Goal: Information Seeking & Learning: Learn about a topic

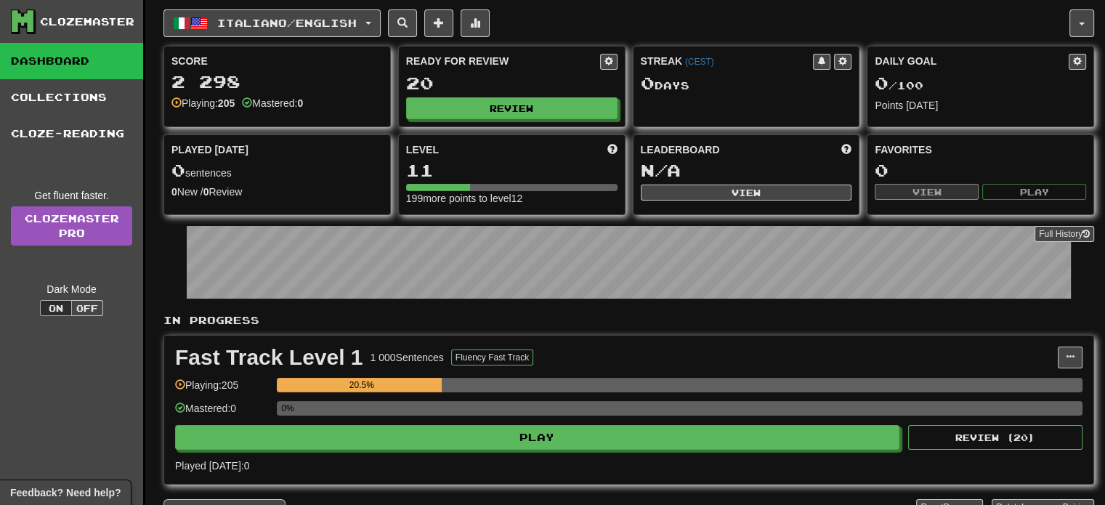
click at [395, 162] on div "Score 2 298 Playing: 205 Mastered: 0 Ready for Review 20 Review Streak ( CEST )…" at bounding box center [629, 130] width 931 height 169
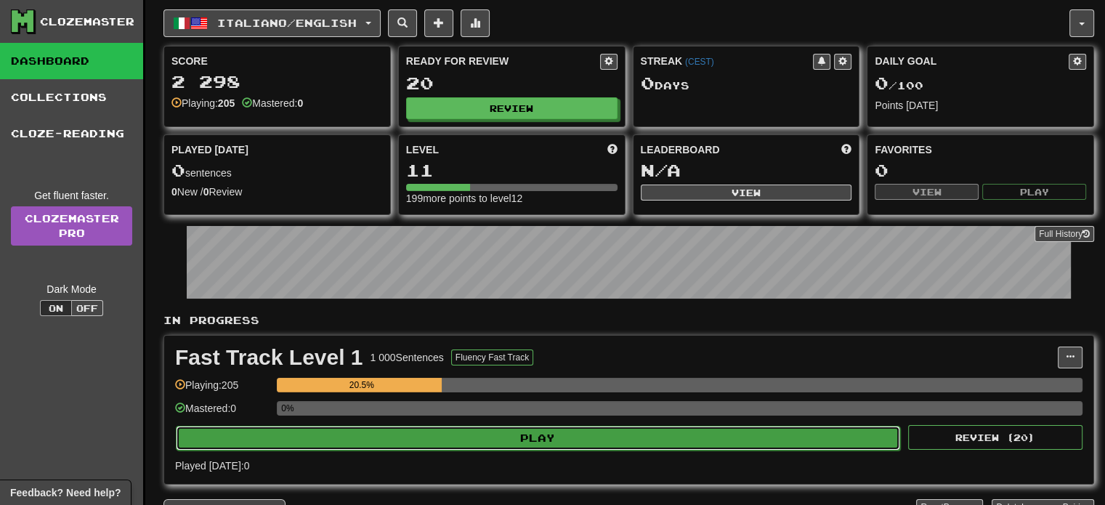
drag, startPoint x: 758, startPoint y: 428, endPoint x: 766, endPoint y: 427, distance: 8.1
click at [766, 427] on button "Play" at bounding box center [538, 438] width 725 height 25
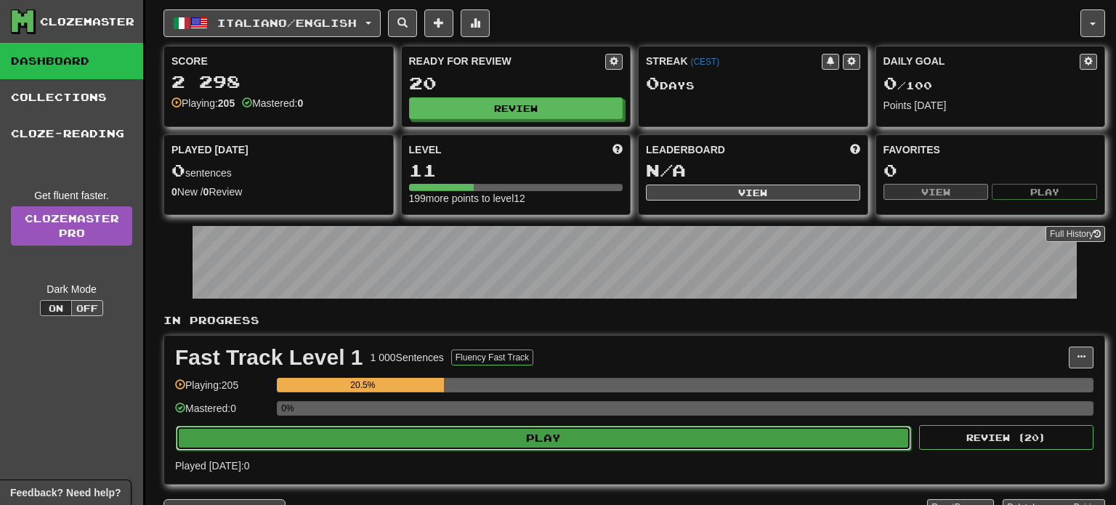
select select "**"
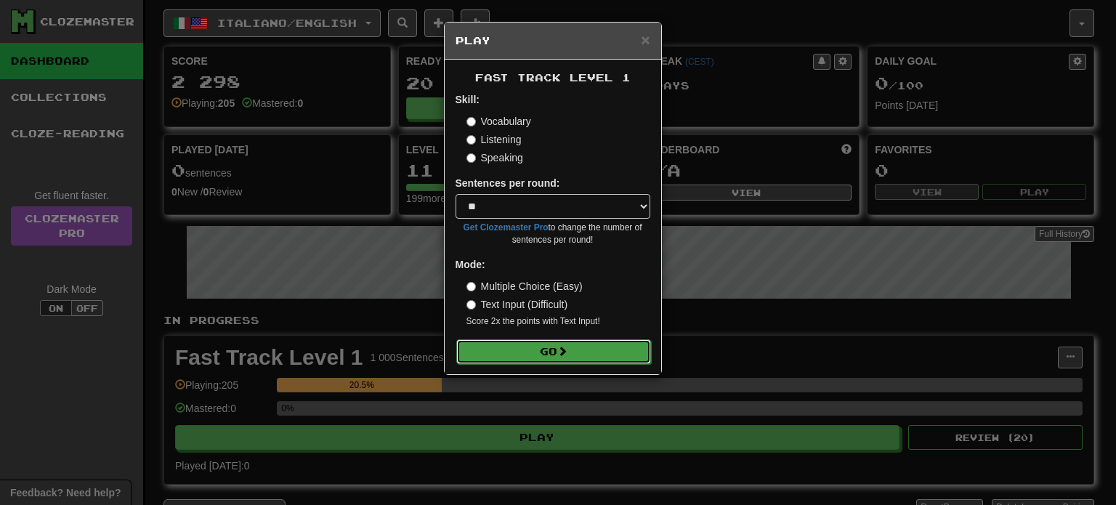
click at [584, 350] on button "Go" at bounding box center [553, 351] width 195 height 25
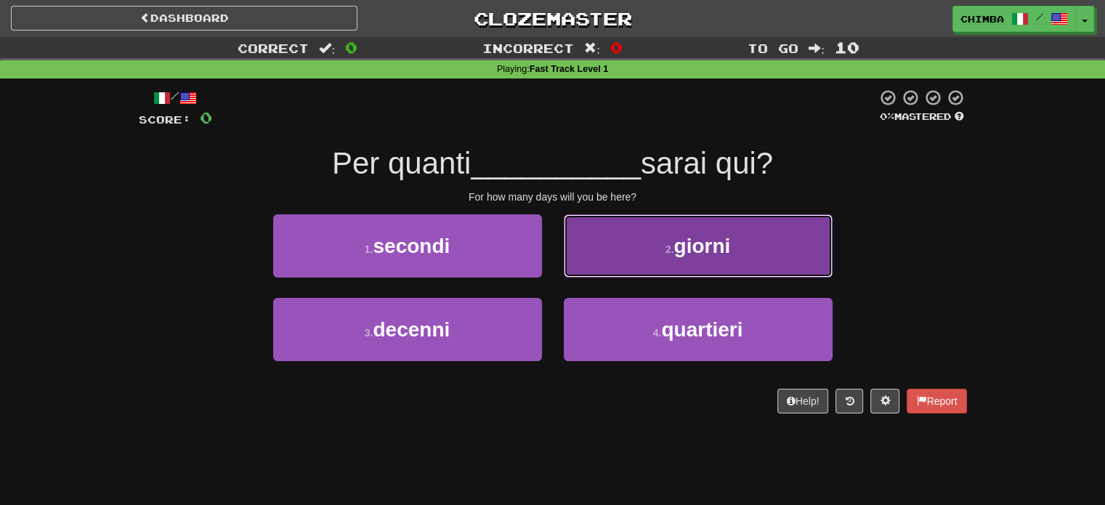
click at [642, 232] on button "2 . giorni" at bounding box center [698, 245] width 269 height 63
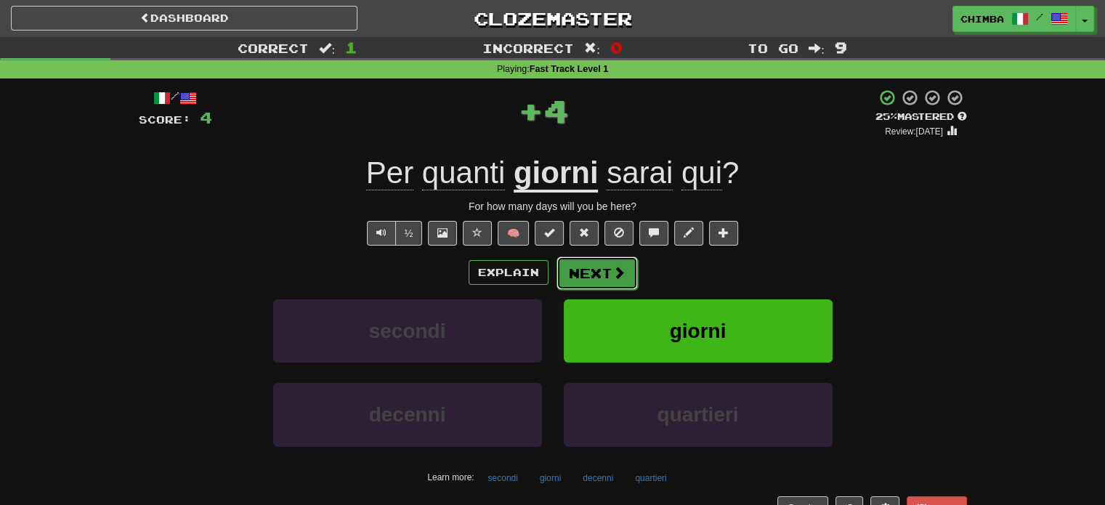
click at [599, 267] on button "Next" at bounding box center [597, 273] width 81 height 33
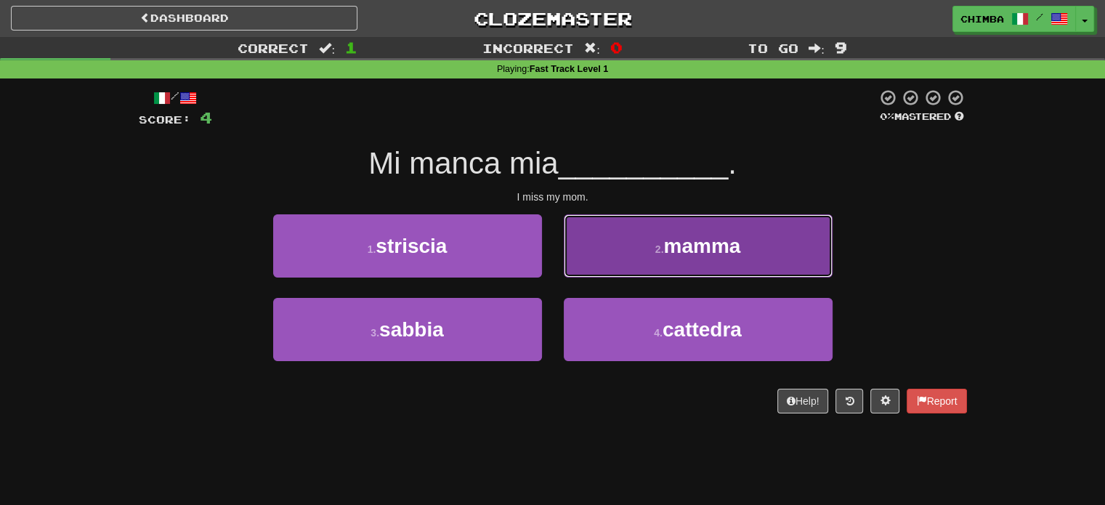
click at [652, 262] on button "2 . mamma" at bounding box center [698, 245] width 269 height 63
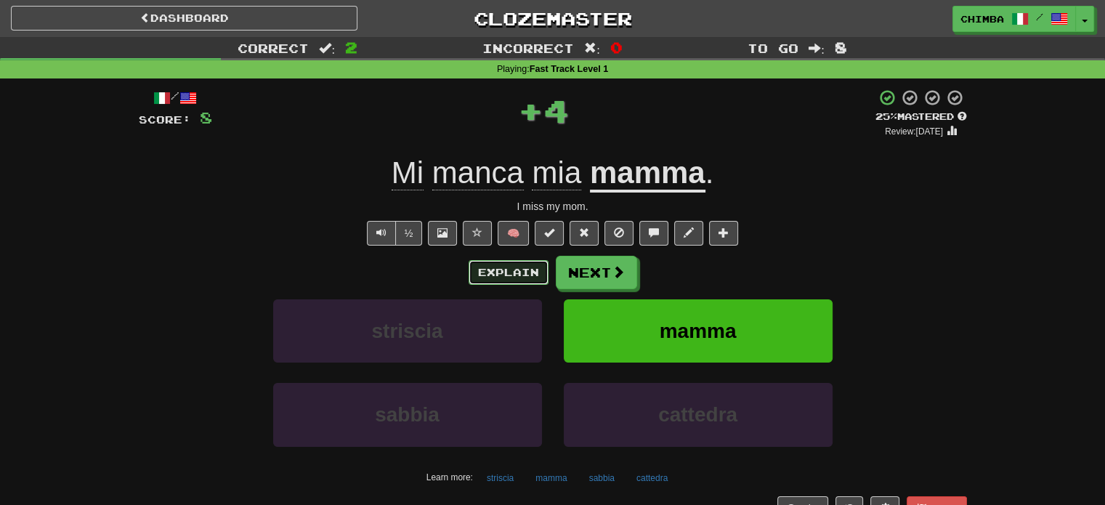
click at [512, 273] on button "Explain" at bounding box center [509, 272] width 80 height 25
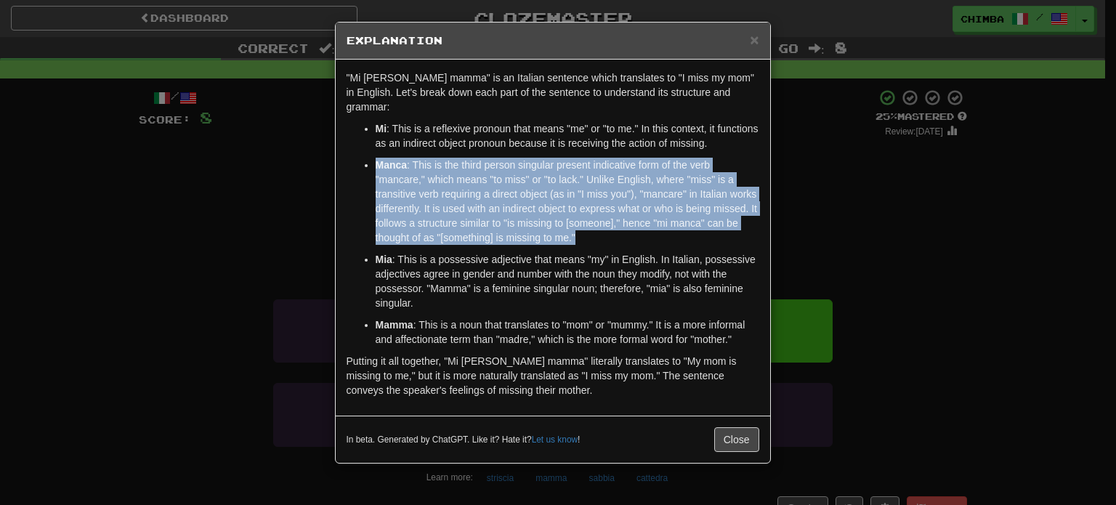
drag, startPoint x: 374, startPoint y: 162, endPoint x: 589, endPoint y: 243, distance: 230.0
click at [589, 243] on ul "Mi : This is a reflexive pronoun that means "me" or "to me." In this context, i…" at bounding box center [553, 233] width 413 height 225
copy p "Manca : This is the third person singular present indicative form of the verb "…"
click at [751, 40] on span "×" at bounding box center [754, 39] width 9 height 17
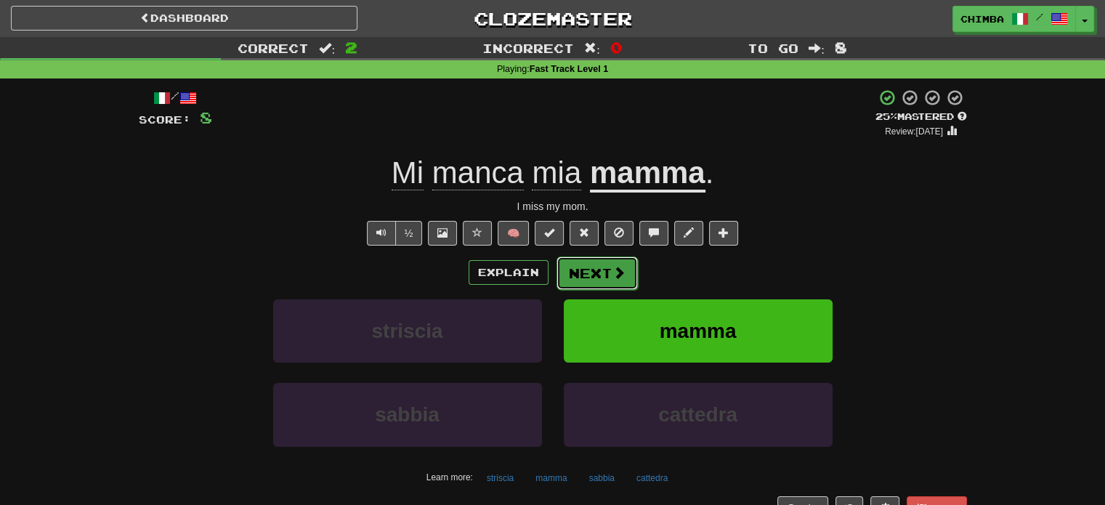
click at [602, 265] on button "Next" at bounding box center [597, 273] width 81 height 33
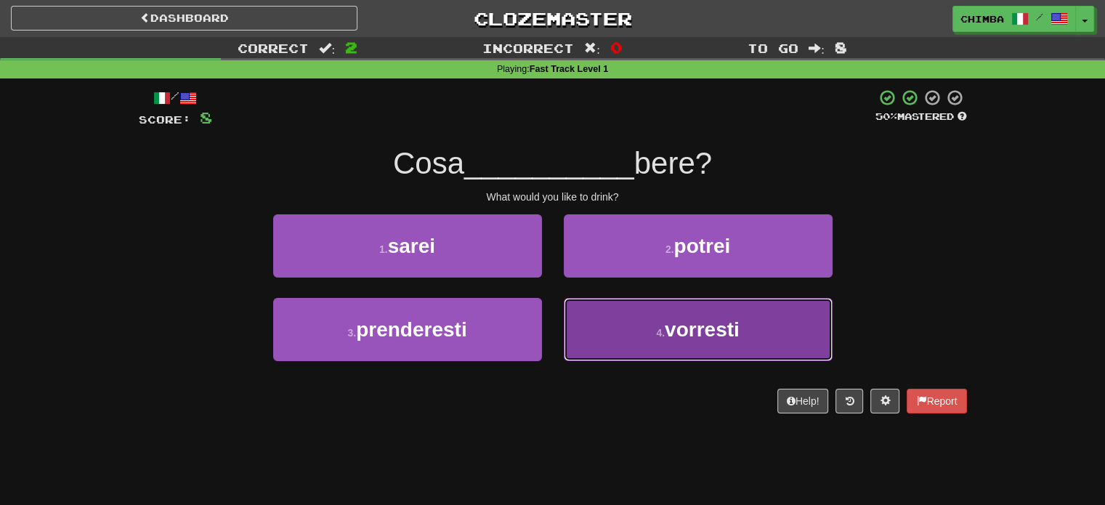
click at [619, 327] on button "4 . vorresti" at bounding box center [698, 329] width 269 height 63
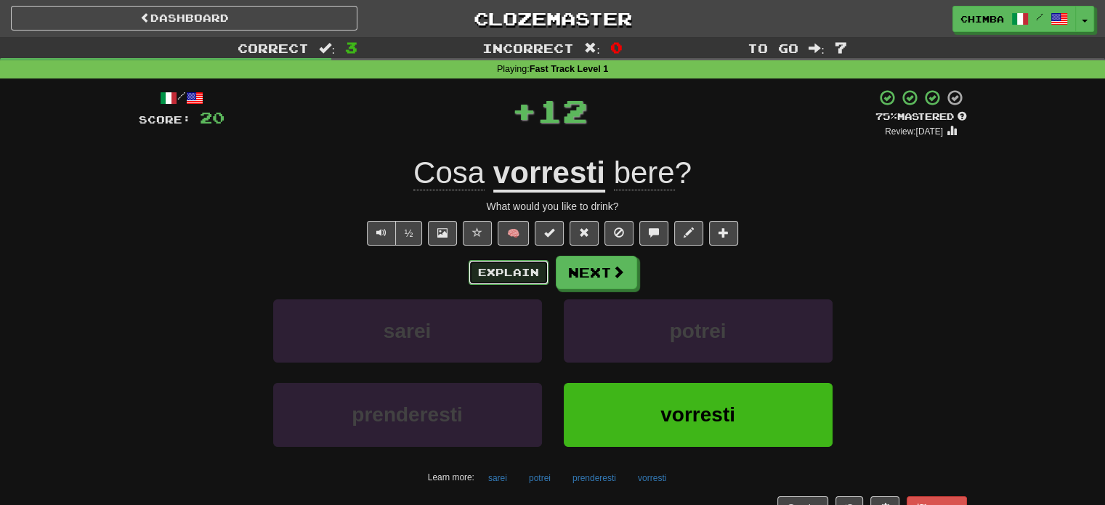
click at [520, 275] on button "Explain" at bounding box center [509, 272] width 80 height 25
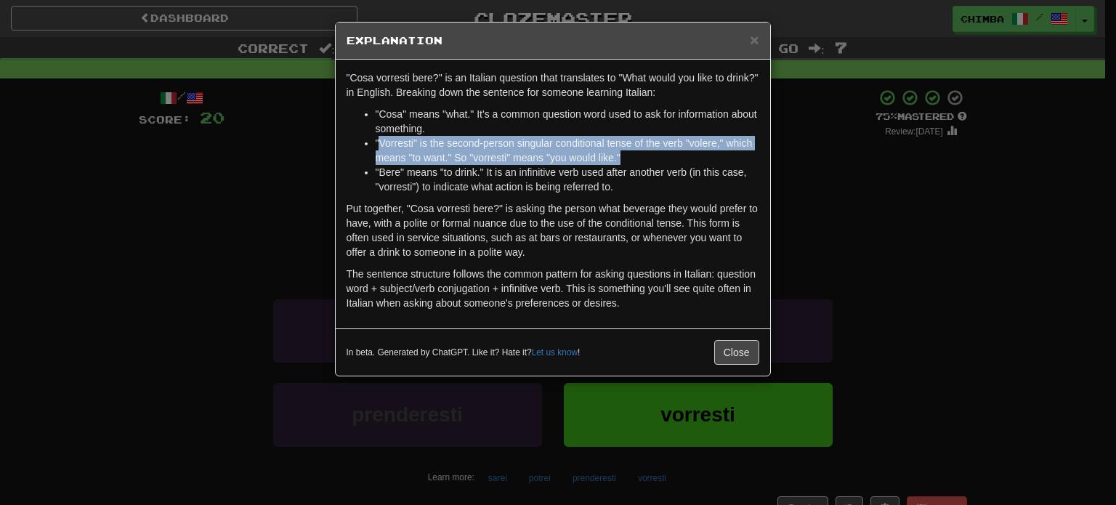
drag, startPoint x: 381, startPoint y: 142, endPoint x: 639, endPoint y: 156, distance: 258.3
click at [639, 156] on li ""Vorresti" is the second-person singular conditional tense of the verb "volere,…" at bounding box center [568, 150] width 384 height 29
copy li "Vorresti" is the second-person singular conditional tense of the verb "volere,"…"
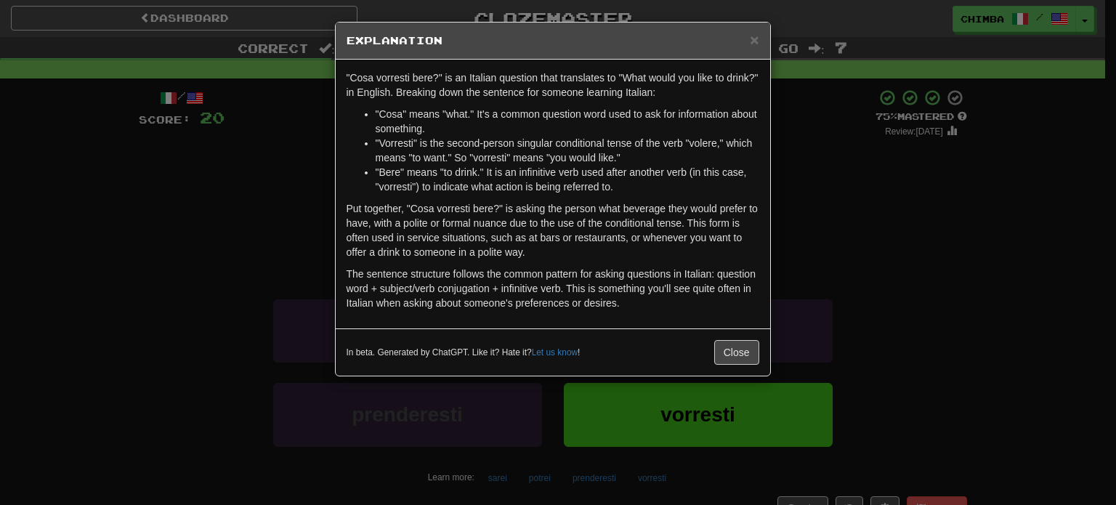
click at [747, 29] on div "× Explanation" at bounding box center [553, 41] width 435 height 37
click at [748, 33] on h5 "Explanation" at bounding box center [553, 40] width 413 height 15
click at [756, 37] on span "×" at bounding box center [754, 39] width 9 height 17
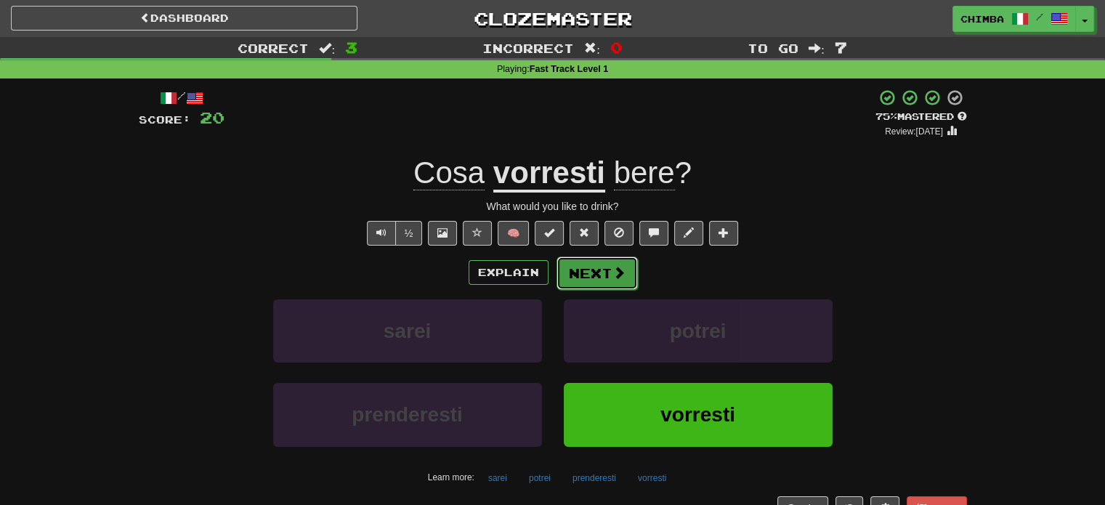
click at [590, 284] on button "Next" at bounding box center [597, 273] width 81 height 33
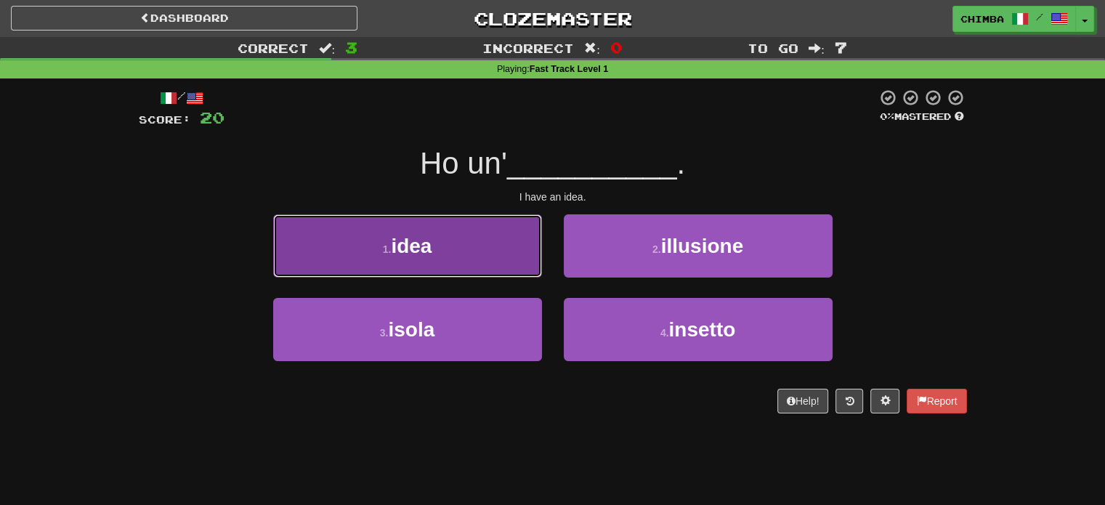
click at [397, 231] on button "1 . idea" at bounding box center [407, 245] width 269 height 63
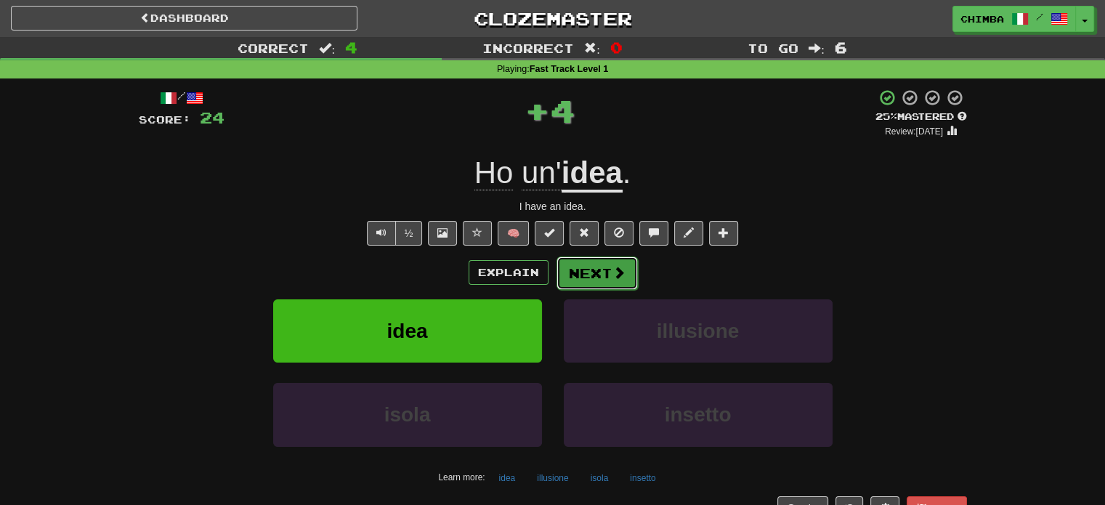
click at [578, 265] on button "Next" at bounding box center [597, 273] width 81 height 33
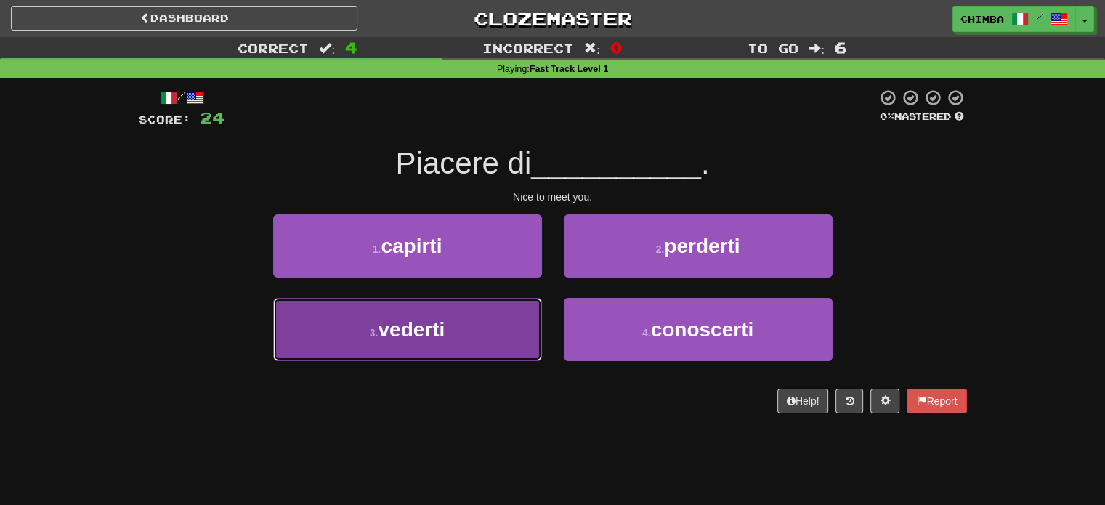
click at [445, 316] on button "3 . vederti" at bounding box center [407, 329] width 269 height 63
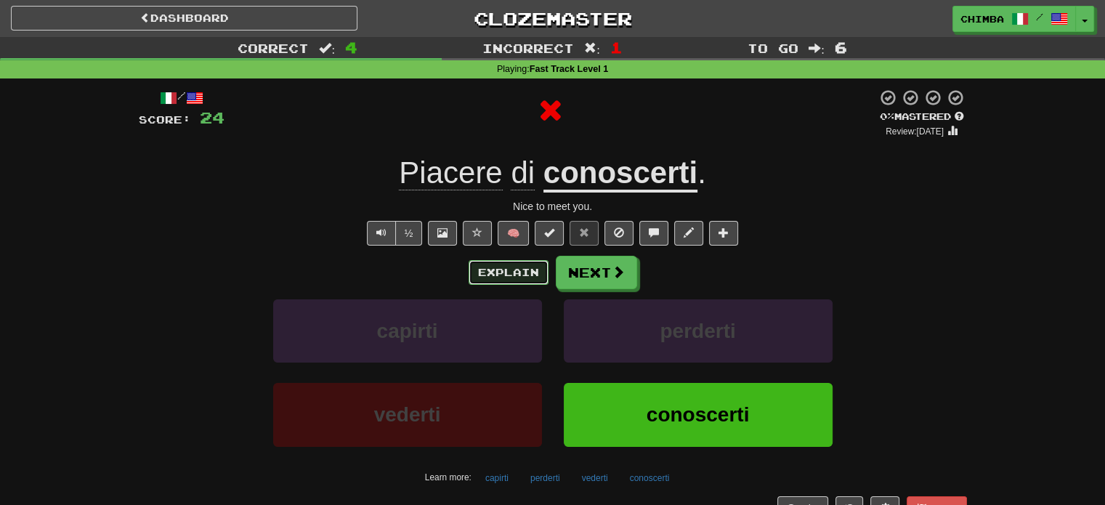
click at [512, 272] on button "Explain" at bounding box center [509, 272] width 80 height 25
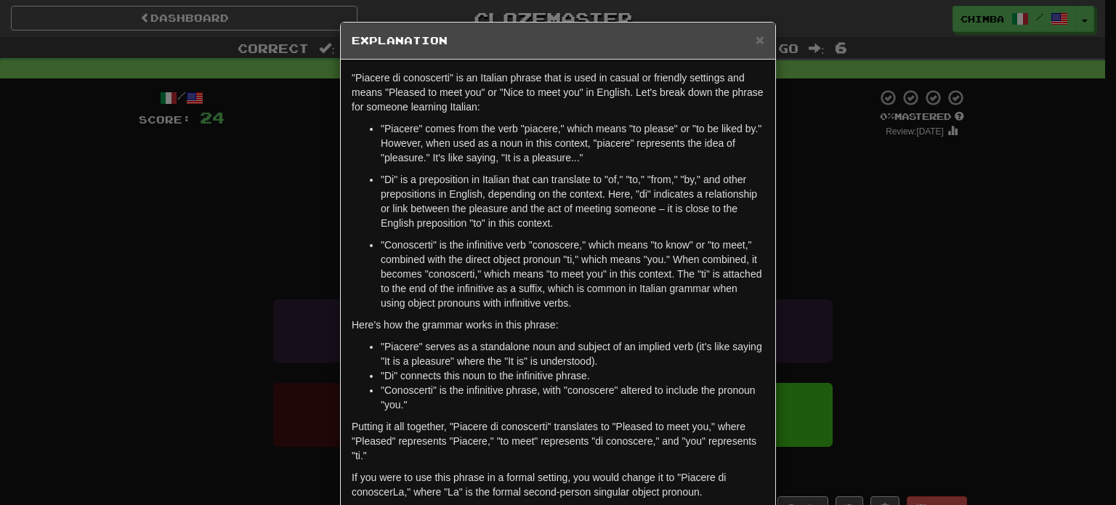
click at [374, 126] on ul ""Piacere" comes from the verb "piacere," which means "to please" or "to be like…" at bounding box center [558, 215] width 413 height 189
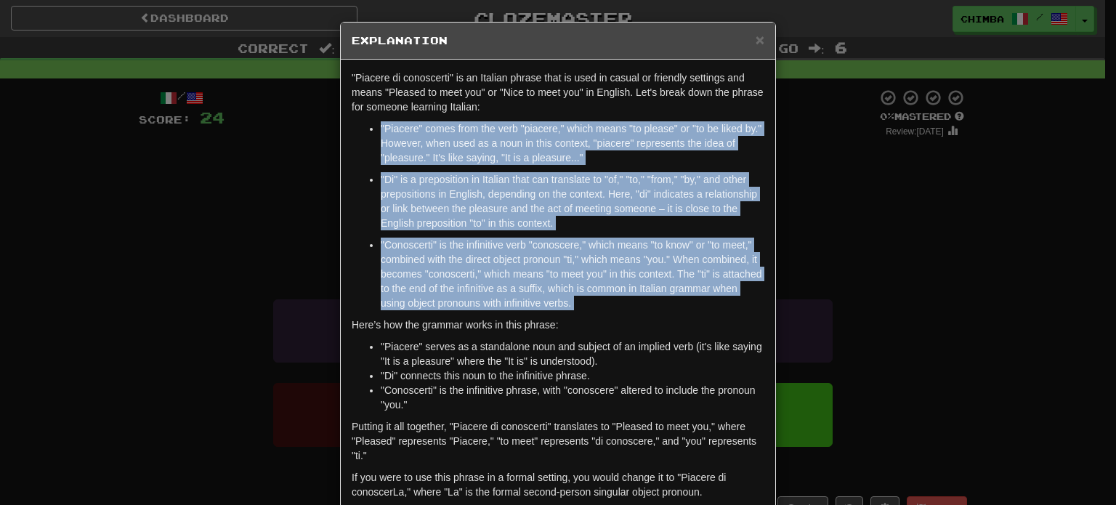
drag, startPoint x: 374, startPoint y: 126, endPoint x: 545, endPoint y: 309, distance: 250.4
click at [545, 309] on ul ""Piacere" comes from the verb "piacere," which means "to please" or "to be like…" at bounding box center [558, 215] width 413 height 189
copy div ""Piacere" comes from the verb "piacere," which means "to please" or "to be like…"
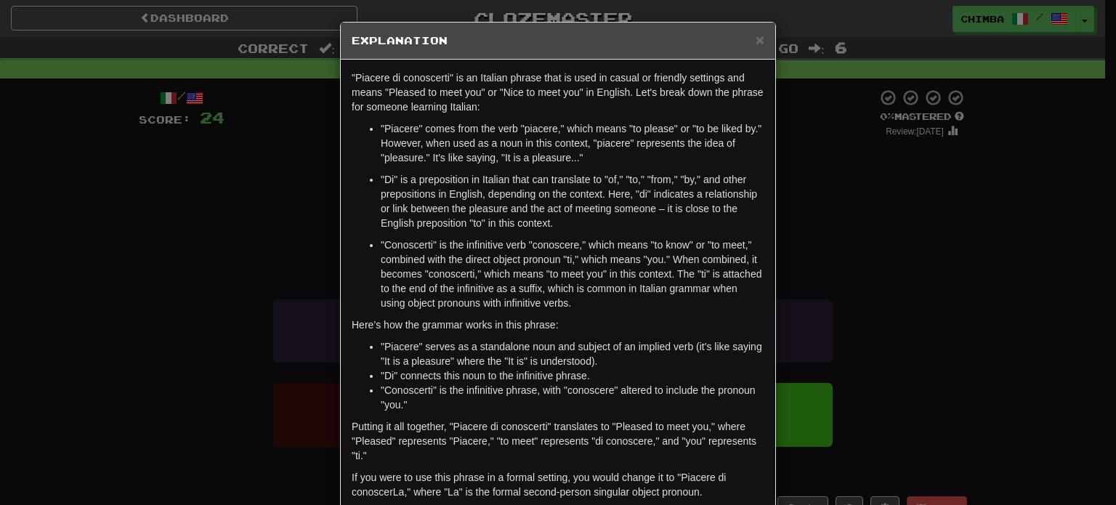
click at [759, 36] on div "× Explanation" at bounding box center [558, 41] width 435 height 37
click at [756, 40] on span "×" at bounding box center [760, 39] width 9 height 17
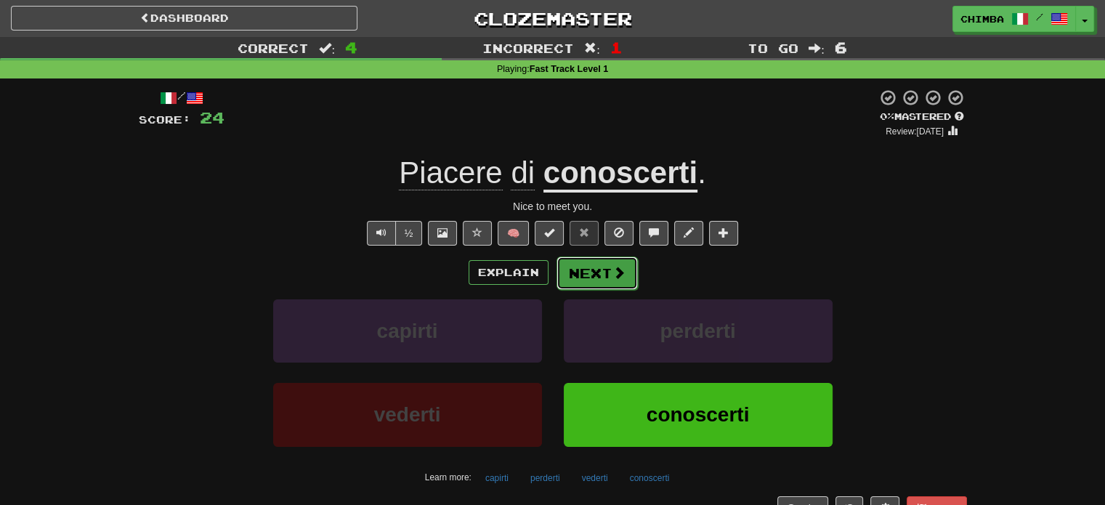
click at [622, 260] on button "Next" at bounding box center [597, 273] width 81 height 33
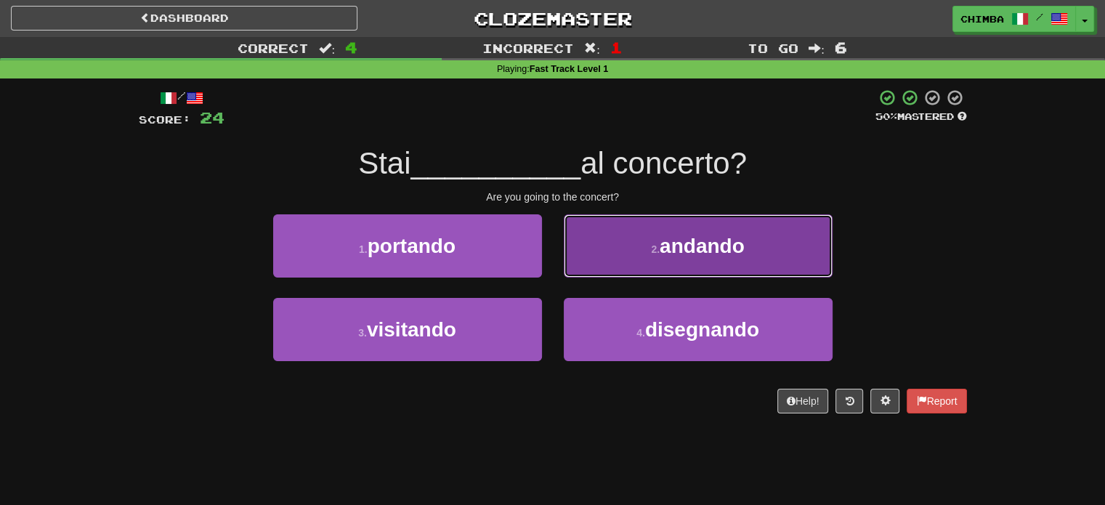
click at [639, 245] on button "2 . andando" at bounding box center [698, 245] width 269 height 63
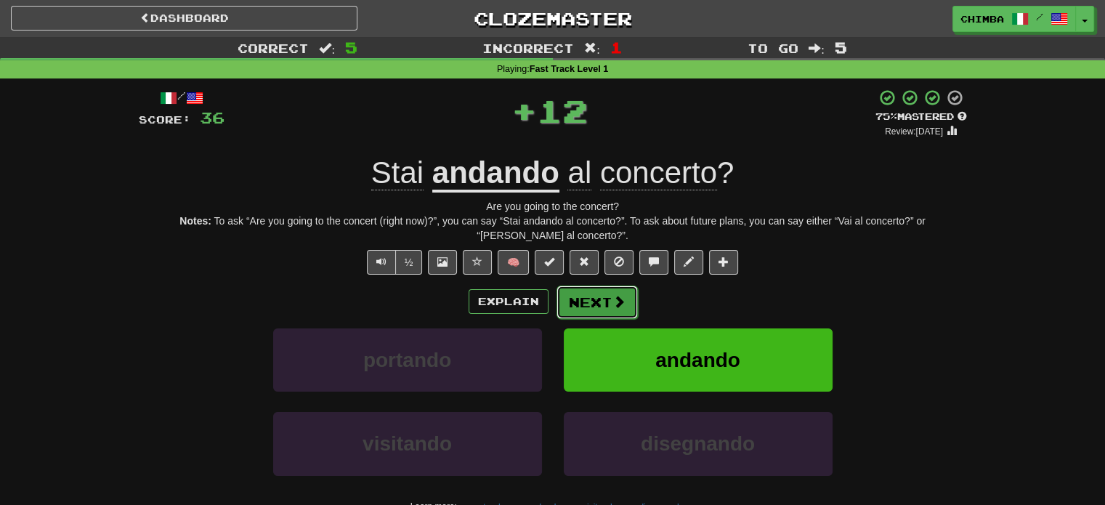
click at [587, 296] on button "Next" at bounding box center [597, 302] width 81 height 33
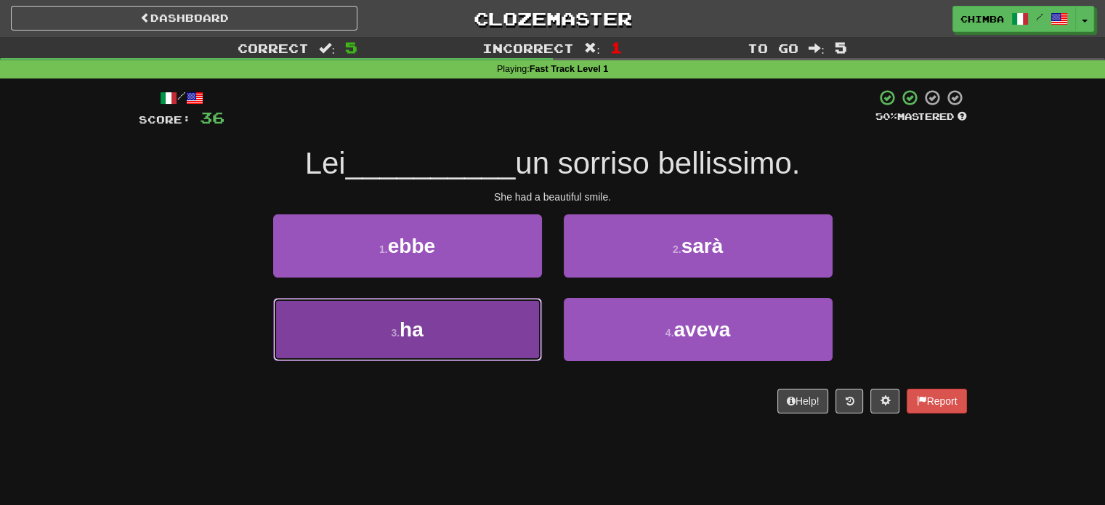
click at [448, 331] on button "3 . ha" at bounding box center [407, 329] width 269 height 63
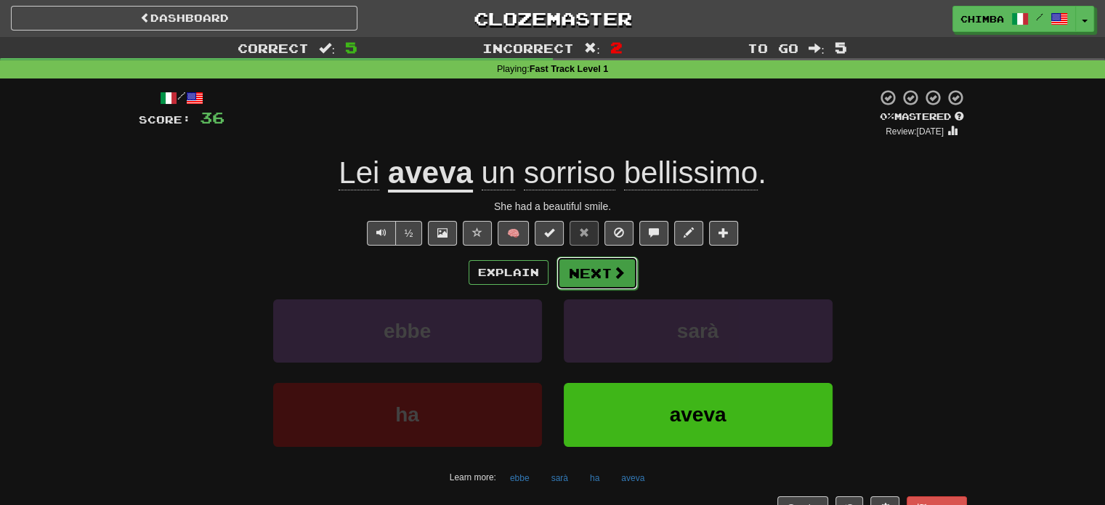
click at [581, 271] on button "Next" at bounding box center [597, 273] width 81 height 33
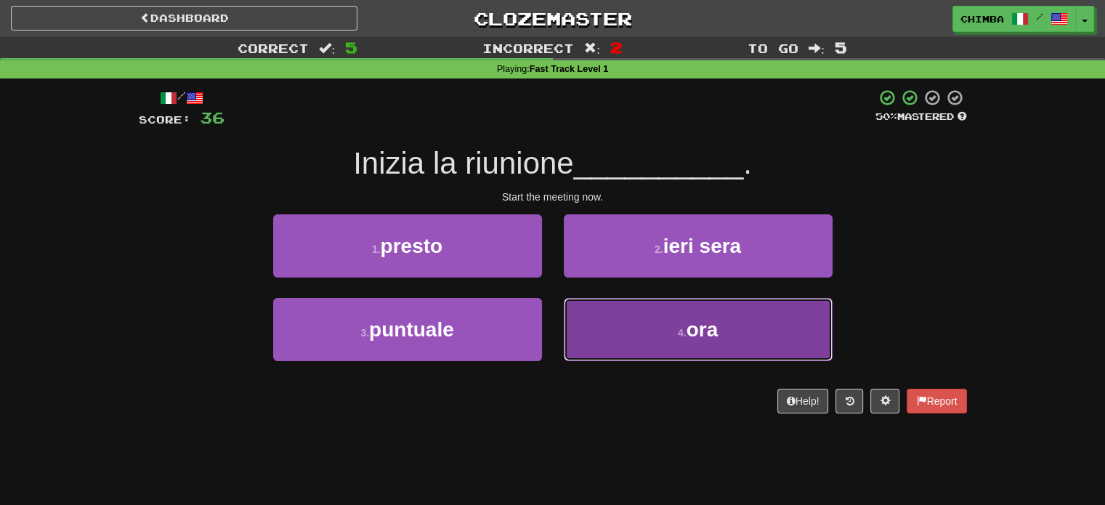
click at [603, 313] on button "4 . ora" at bounding box center [698, 329] width 269 height 63
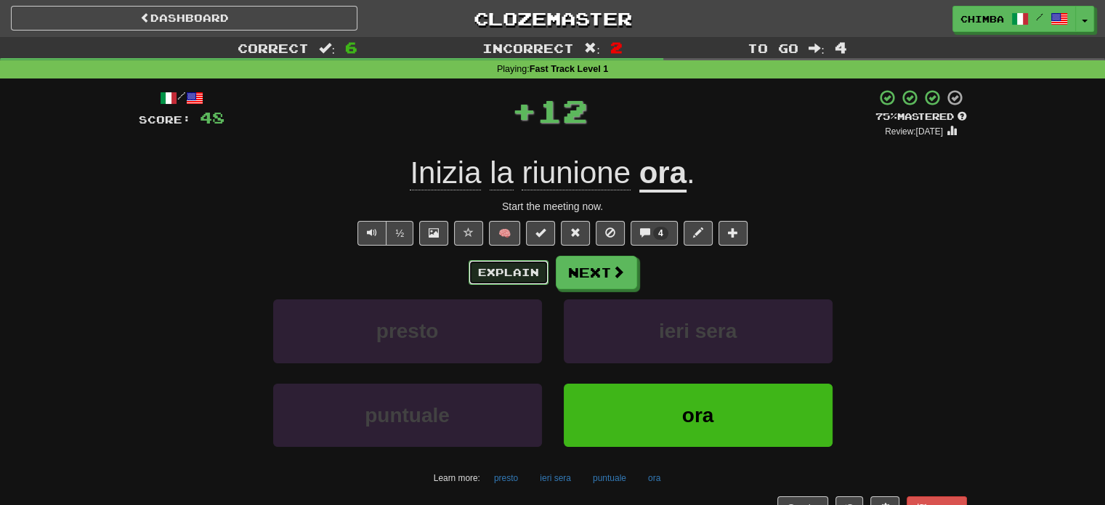
click at [497, 267] on button "Explain" at bounding box center [509, 272] width 80 height 25
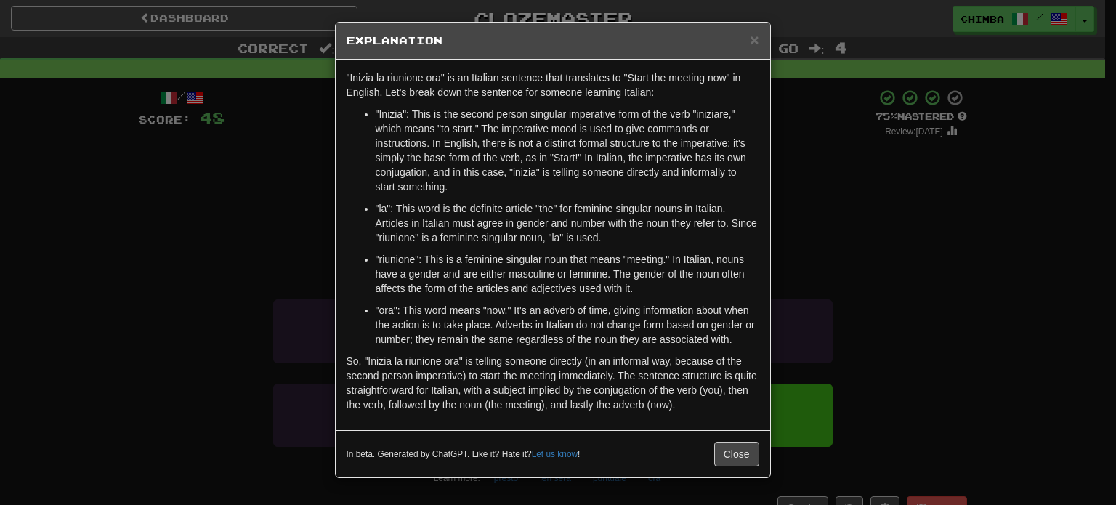
click at [376, 307] on p ""ora": This word means "now." It's an adverb of time, giving information about …" at bounding box center [568, 325] width 384 height 44
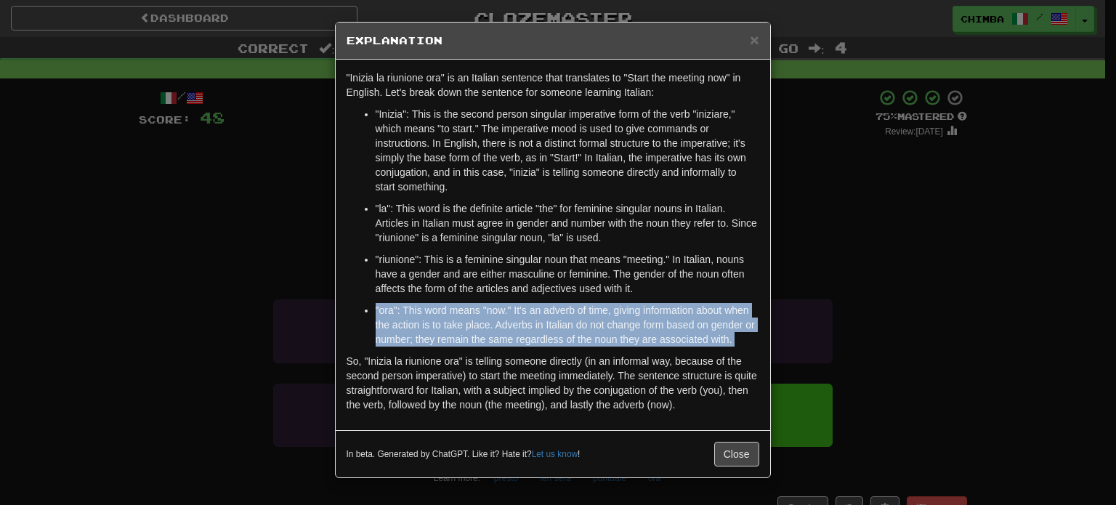
drag, startPoint x: 433, startPoint y: 307, endPoint x: 735, endPoint y: 339, distance: 303.3
click at [735, 339] on p ""ora": This word means "now." It's an adverb of time, giving information about …" at bounding box center [568, 325] width 384 height 44
click at [673, 323] on p ""ora": This word means "now." It's an adverb of time, giving information about …" at bounding box center [568, 325] width 384 height 44
copy div ""ora": This word means "now." It's an adverb of time, giving information about …"
click at [724, 460] on button "Close" at bounding box center [736, 454] width 45 height 25
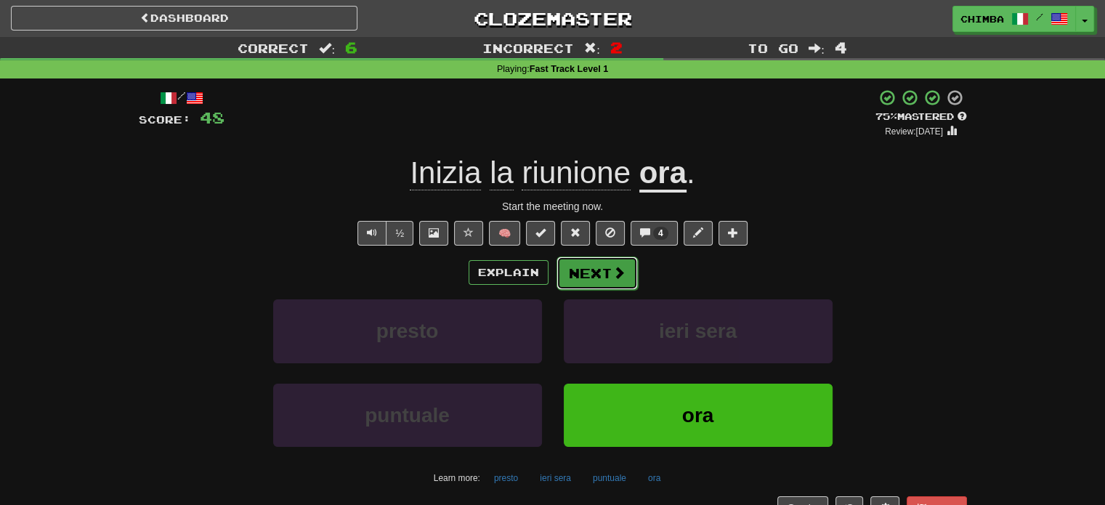
click at [602, 281] on button "Next" at bounding box center [597, 273] width 81 height 33
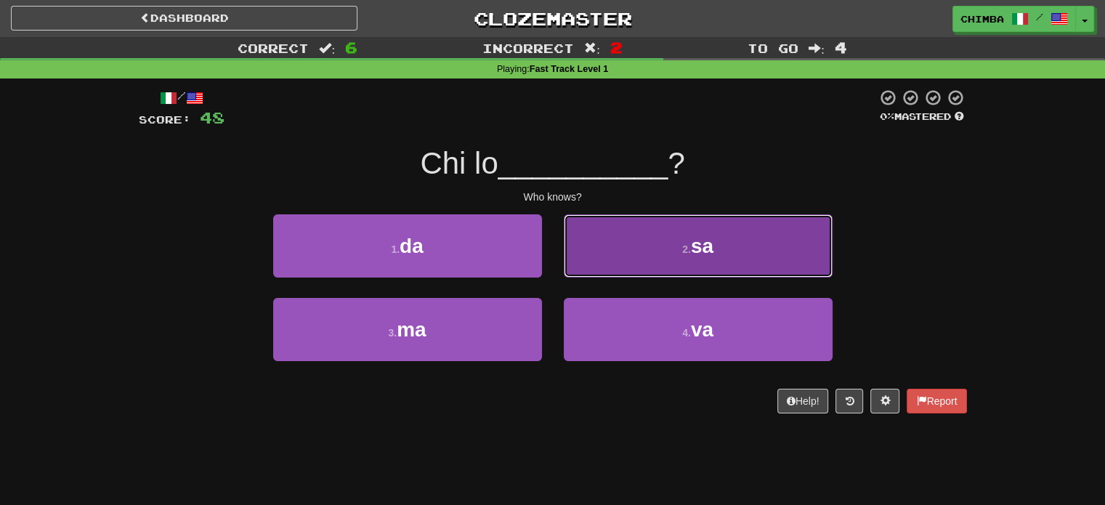
click at [596, 254] on button "2 . sa" at bounding box center [698, 245] width 269 height 63
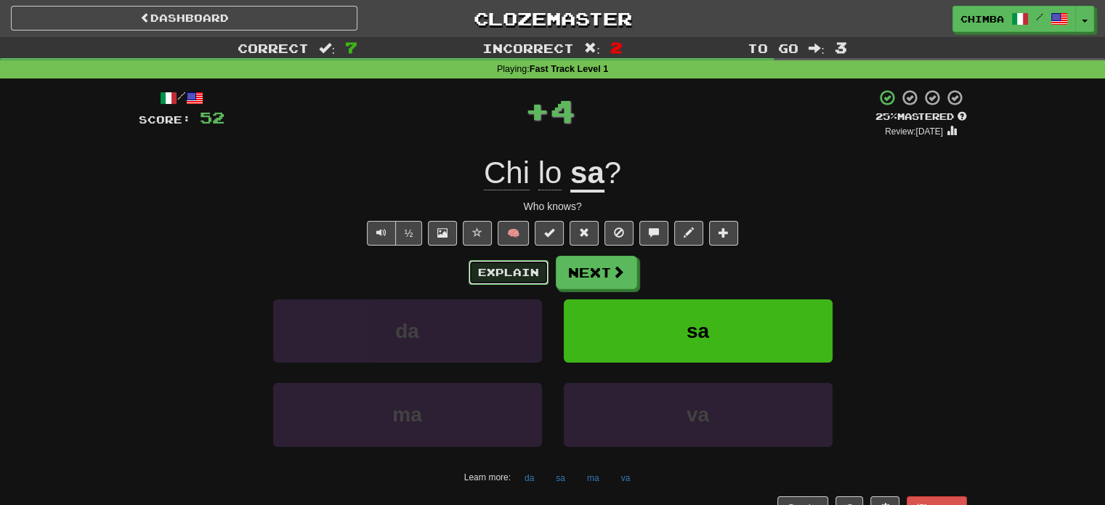
click at [483, 267] on button "Explain" at bounding box center [509, 272] width 80 height 25
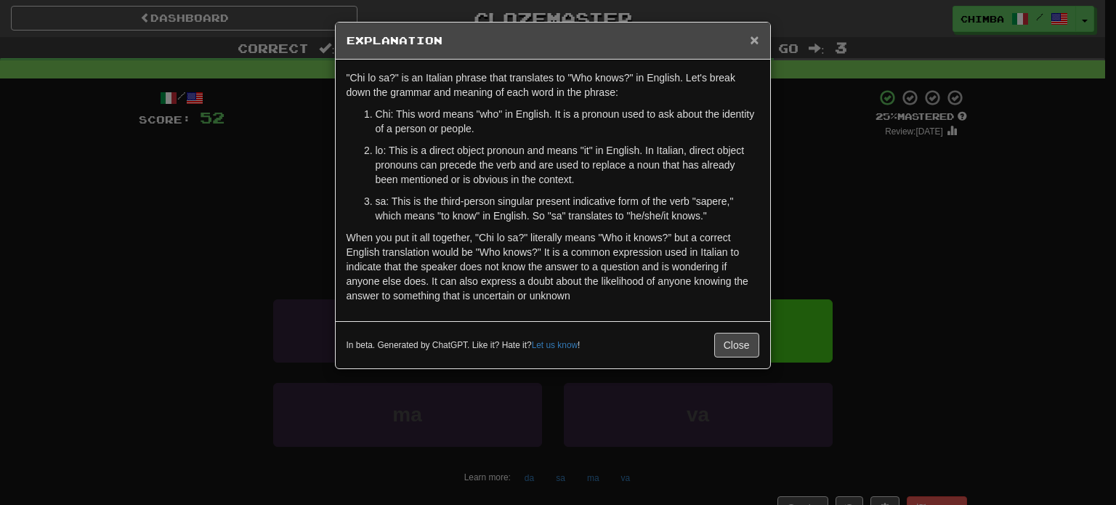
click at [753, 32] on span "×" at bounding box center [754, 39] width 9 height 17
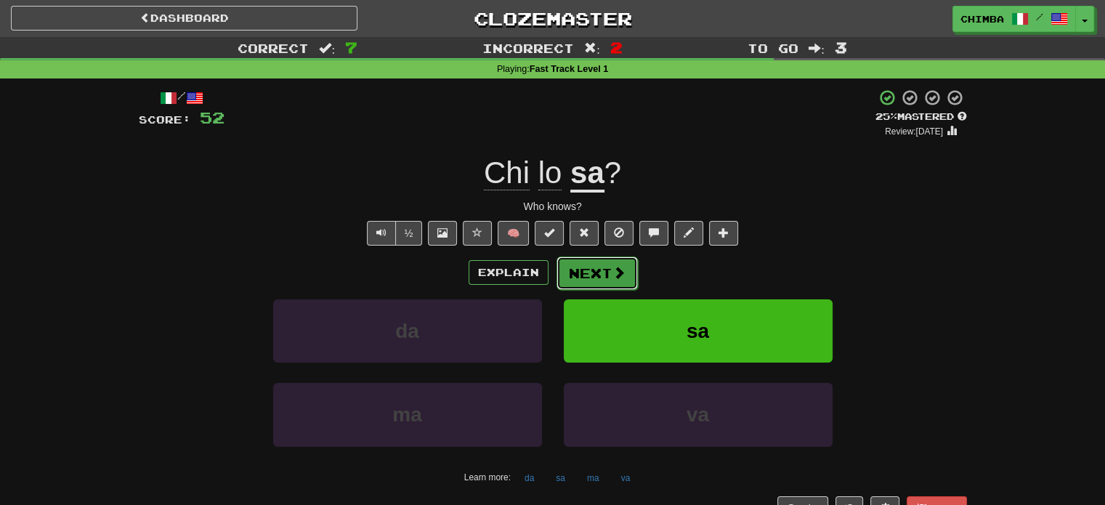
click at [581, 277] on button "Next" at bounding box center [597, 273] width 81 height 33
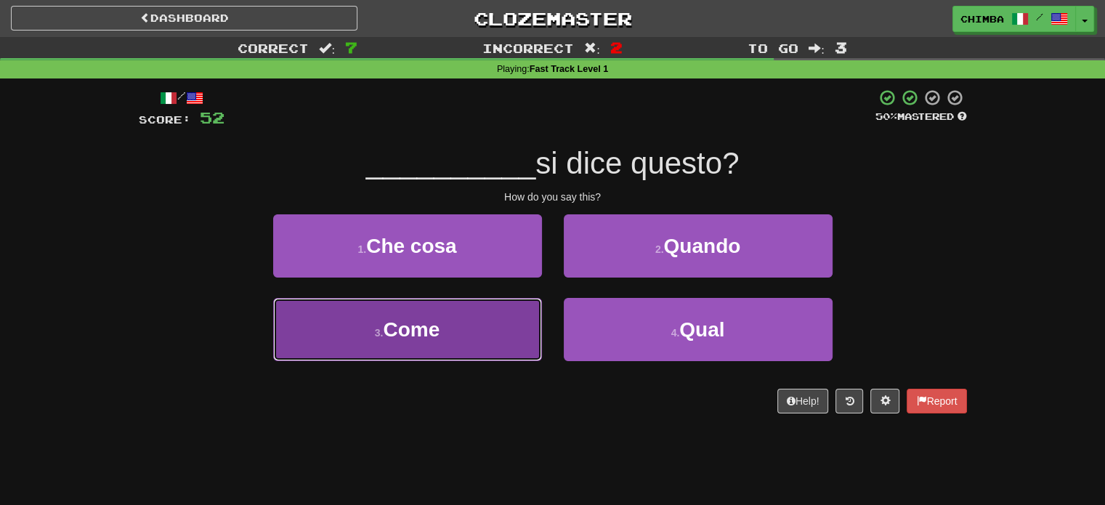
click at [445, 329] on button "3 . Come" at bounding box center [407, 329] width 269 height 63
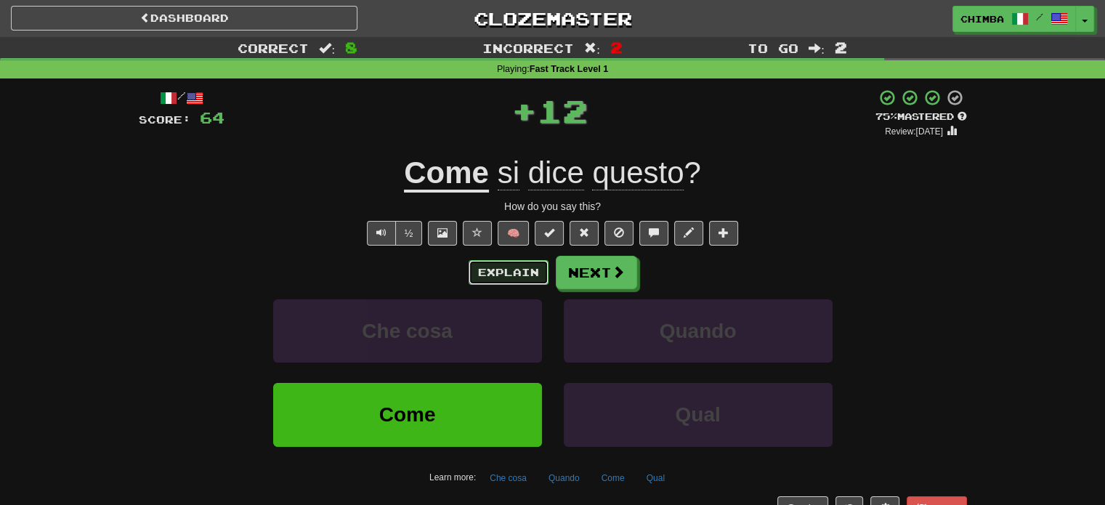
click at [522, 267] on button "Explain" at bounding box center [509, 272] width 80 height 25
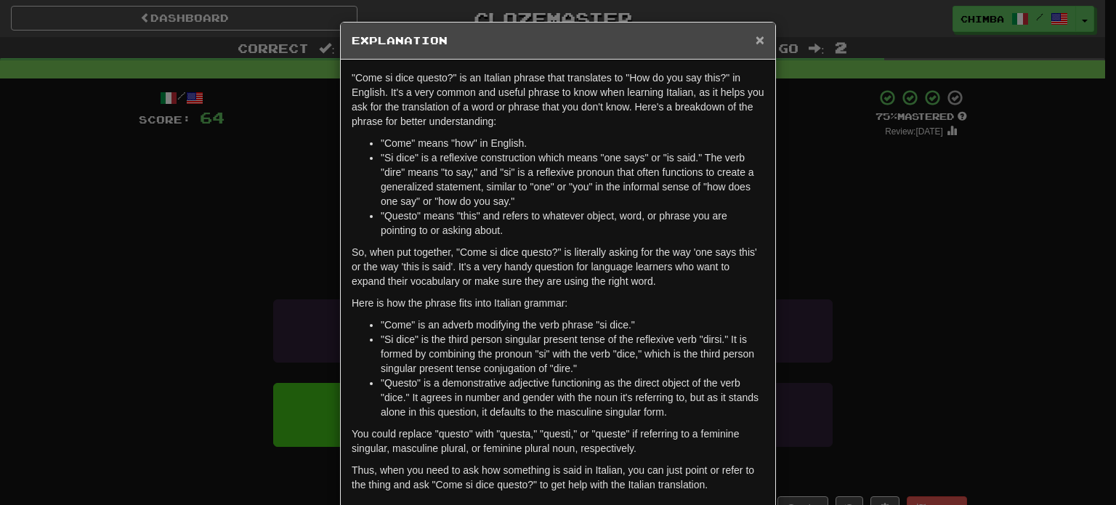
click at [757, 35] on span "×" at bounding box center [760, 39] width 9 height 17
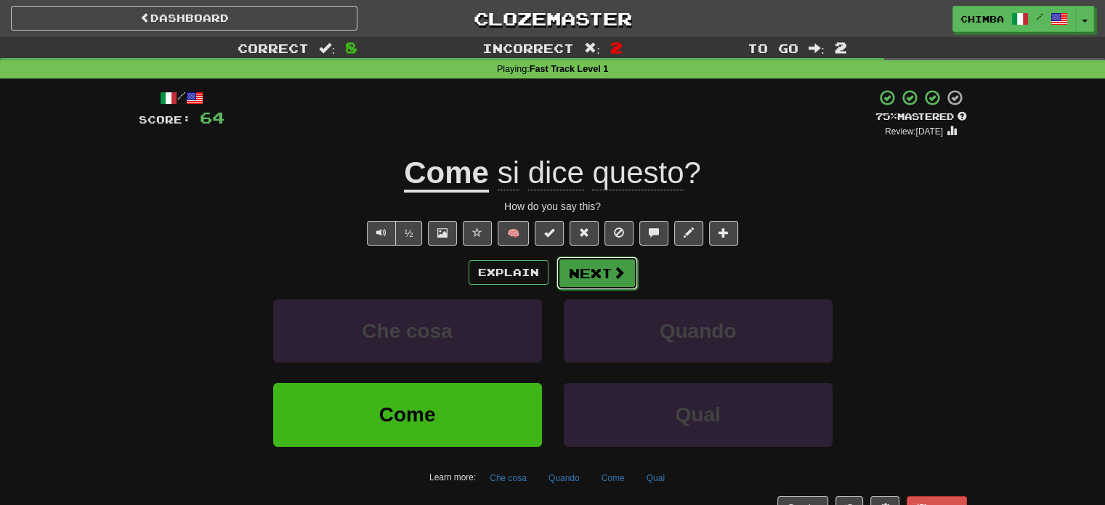
click at [580, 265] on button "Next" at bounding box center [597, 273] width 81 height 33
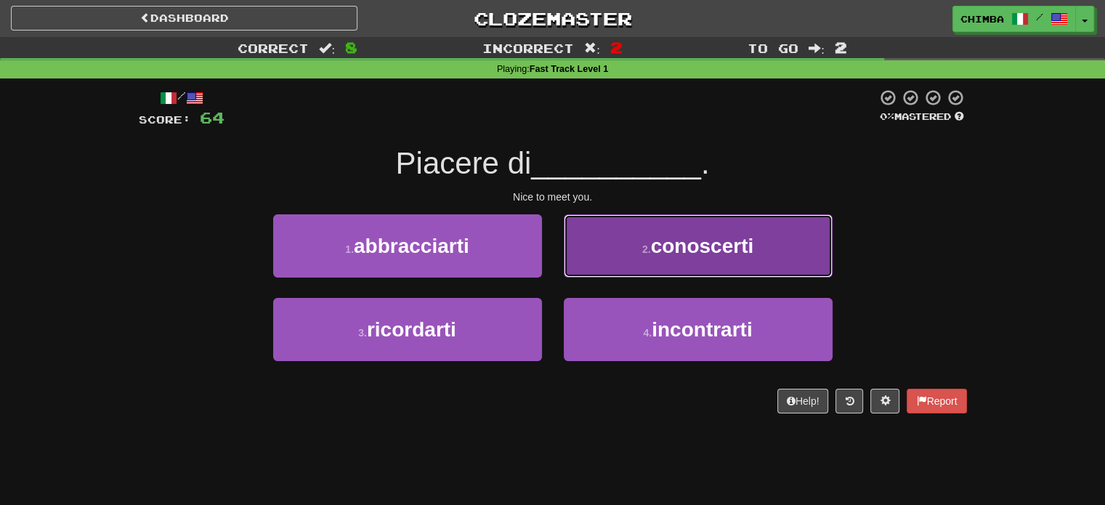
click at [618, 243] on button "2 . conoscerti" at bounding box center [698, 245] width 269 height 63
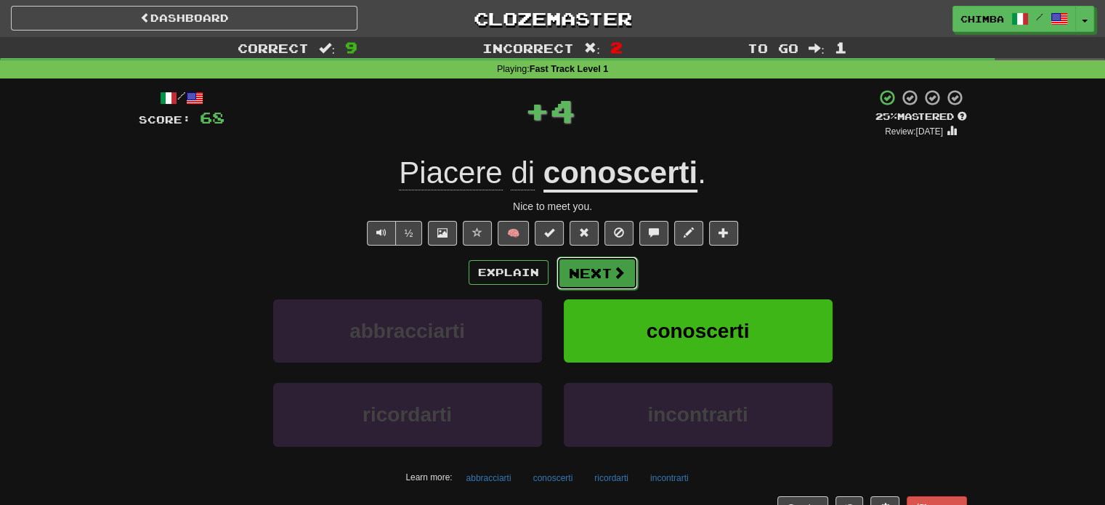
click at [593, 263] on button "Next" at bounding box center [597, 273] width 81 height 33
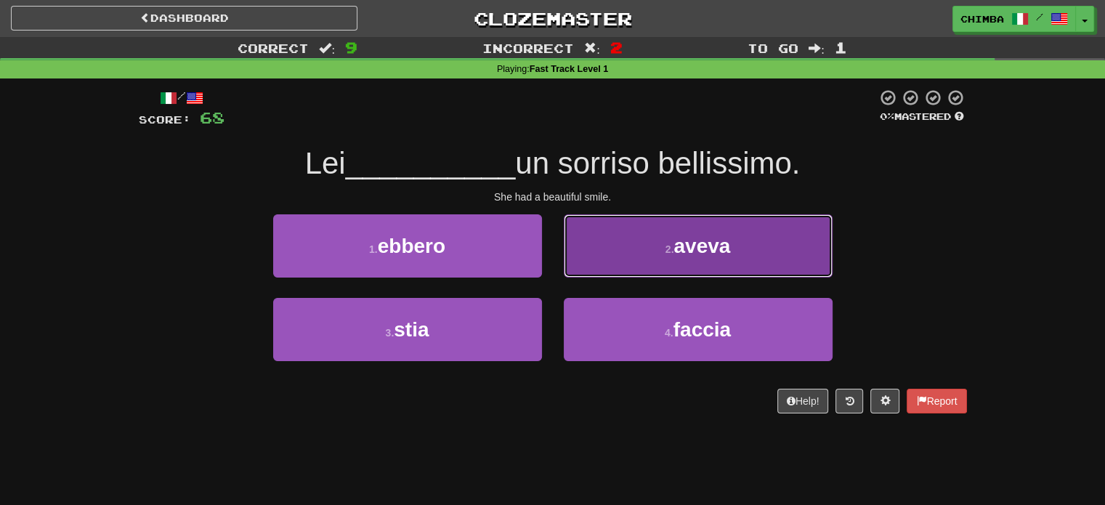
click at [639, 261] on button "2 . aveva" at bounding box center [698, 245] width 269 height 63
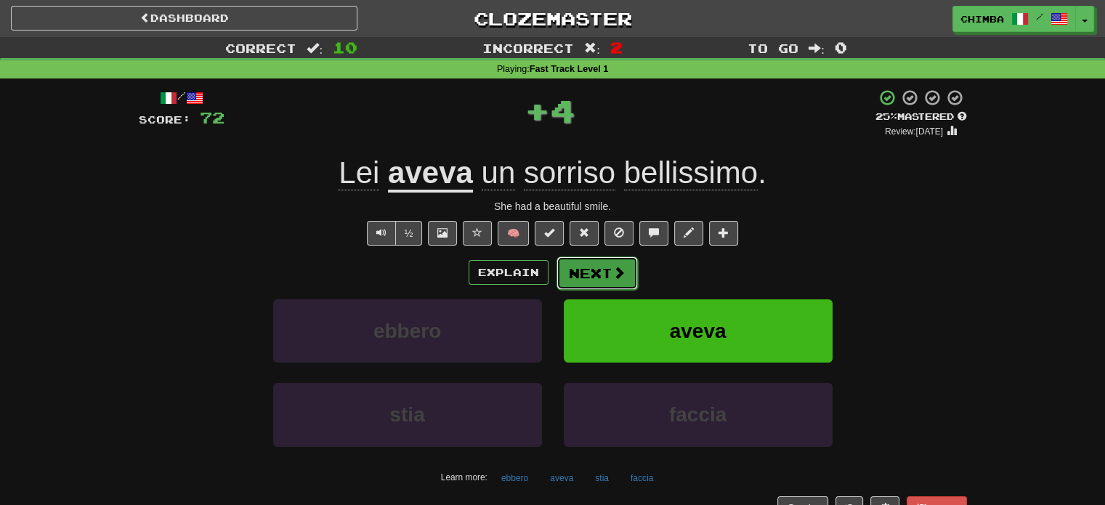
click at [575, 270] on button "Next" at bounding box center [597, 273] width 81 height 33
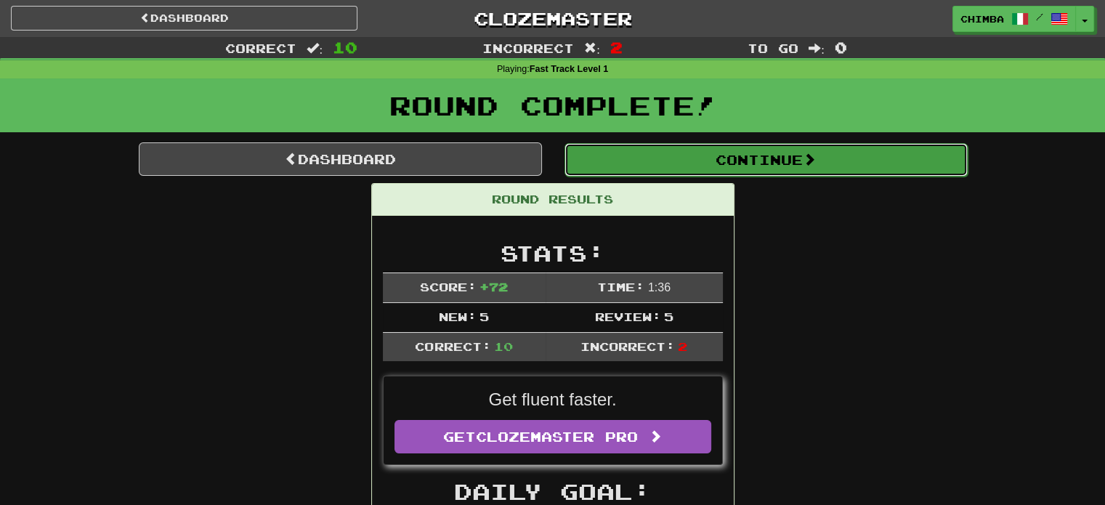
click at [669, 153] on button "Continue" at bounding box center [766, 159] width 403 height 33
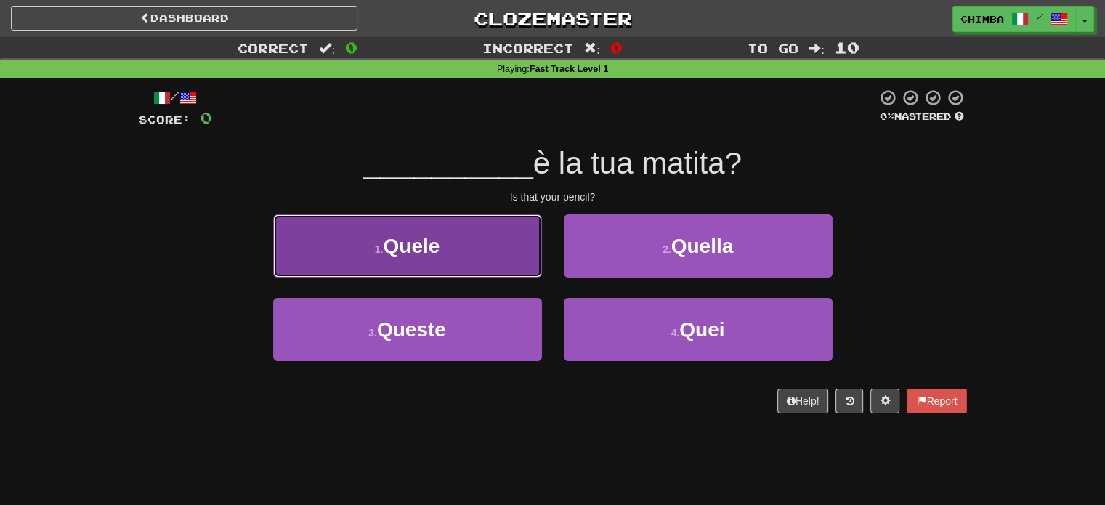
click at [492, 260] on button "1 . Quele" at bounding box center [407, 245] width 269 height 63
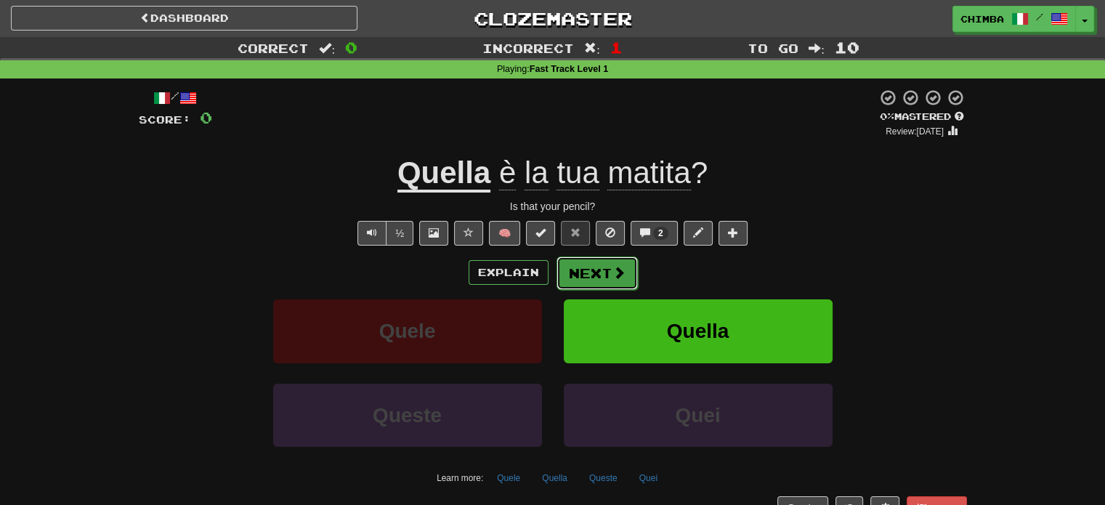
click at [578, 269] on button "Next" at bounding box center [597, 273] width 81 height 33
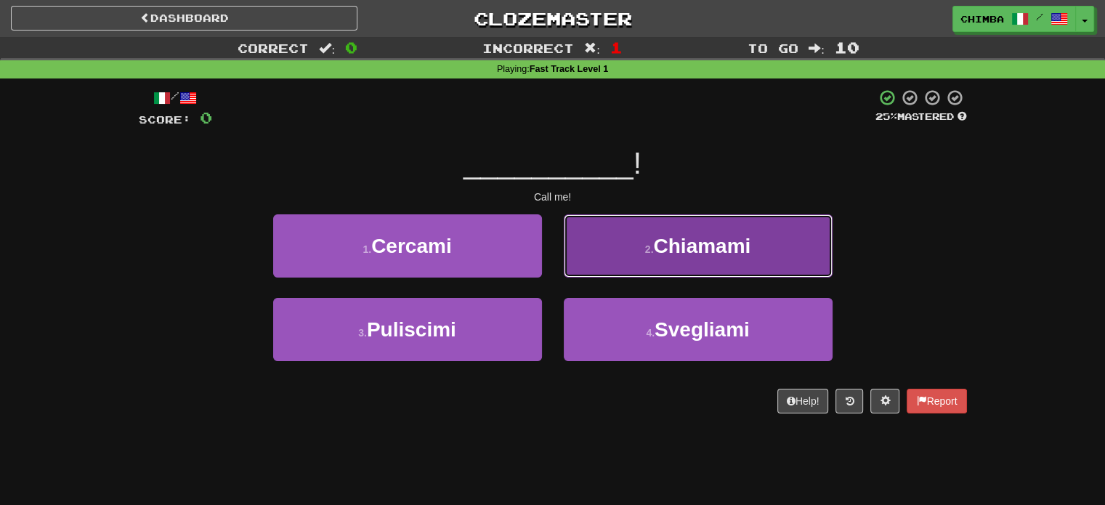
click at [592, 246] on button "2 . Chiamami" at bounding box center [698, 245] width 269 height 63
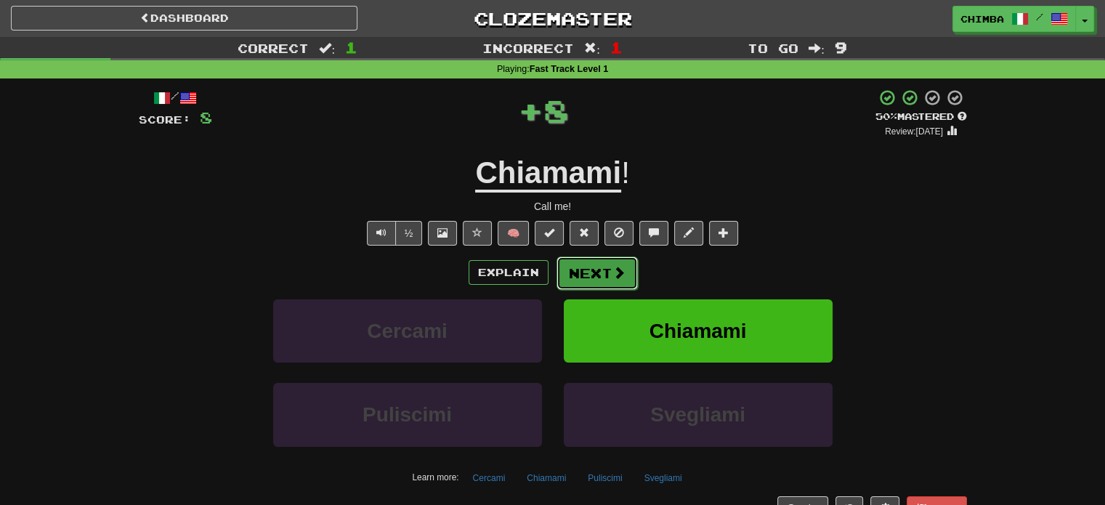
click at [587, 265] on button "Next" at bounding box center [597, 273] width 81 height 33
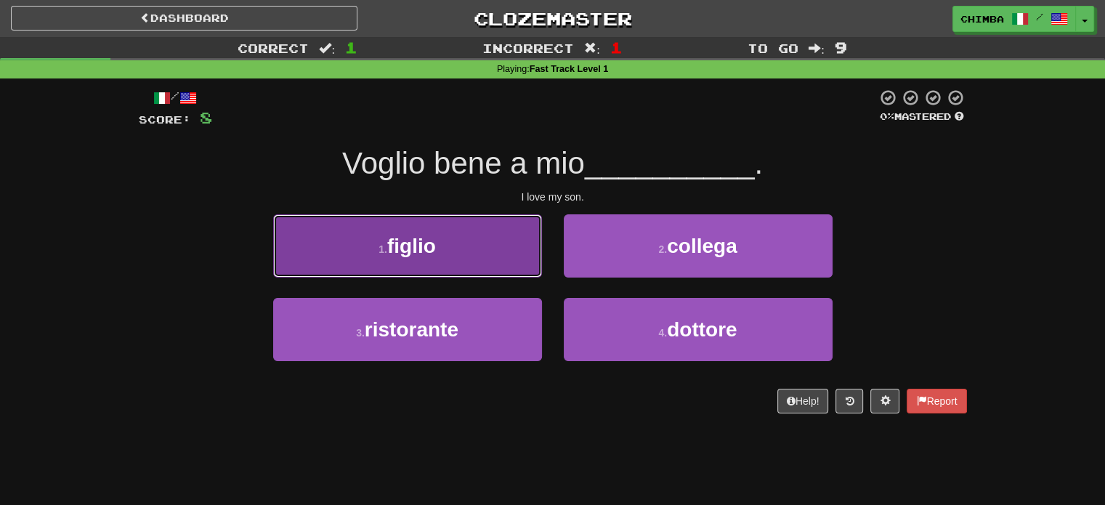
click at [456, 232] on button "1 . figlio" at bounding box center [407, 245] width 269 height 63
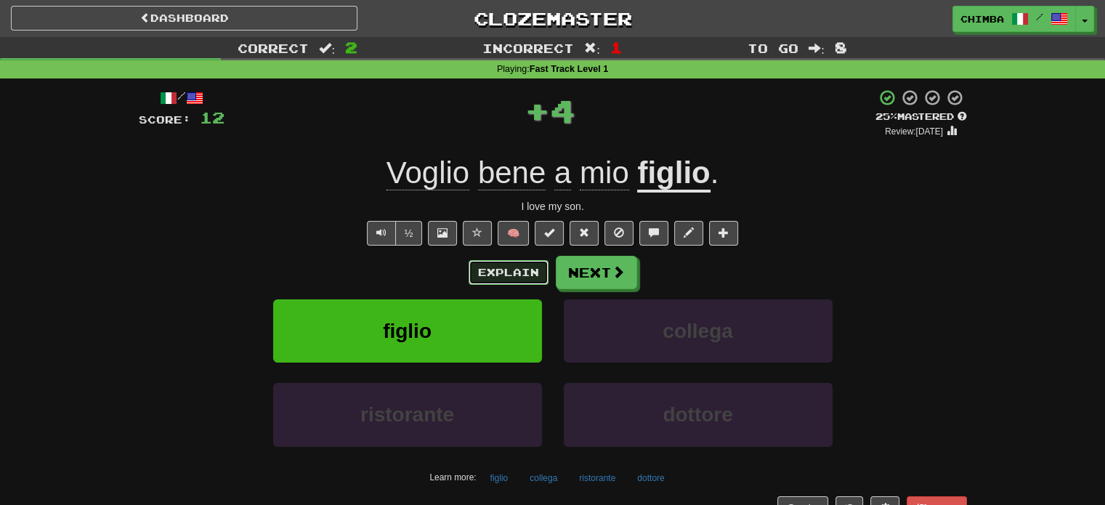
click at [510, 267] on button "Explain" at bounding box center [509, 272] width 80 height 25
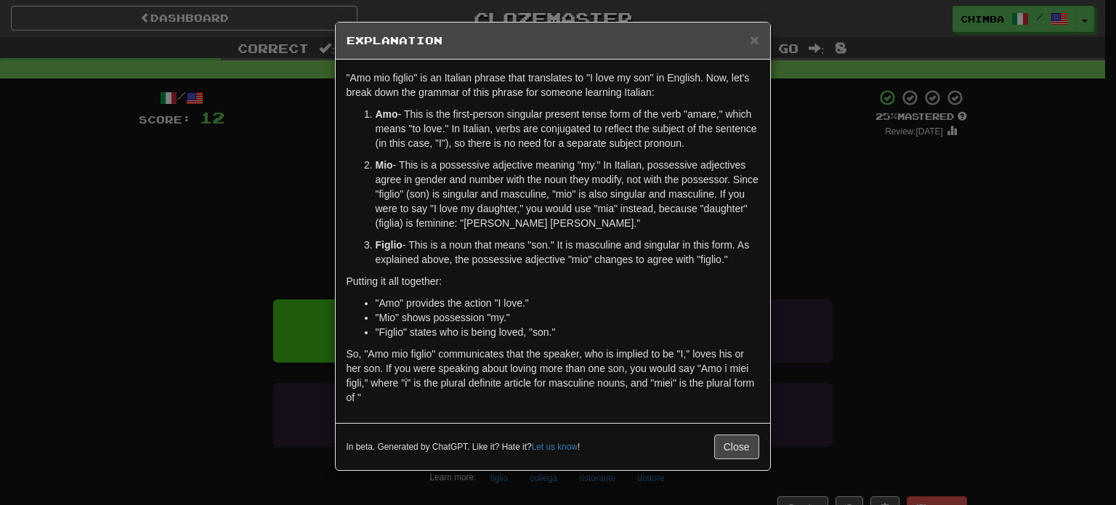
click at [761, 37] on div "× Explanation" at bounding box center [553, 41] width 435 height 37
click at [755, 38] on span "×" at bounding box center [754, 39] width 9 height 17
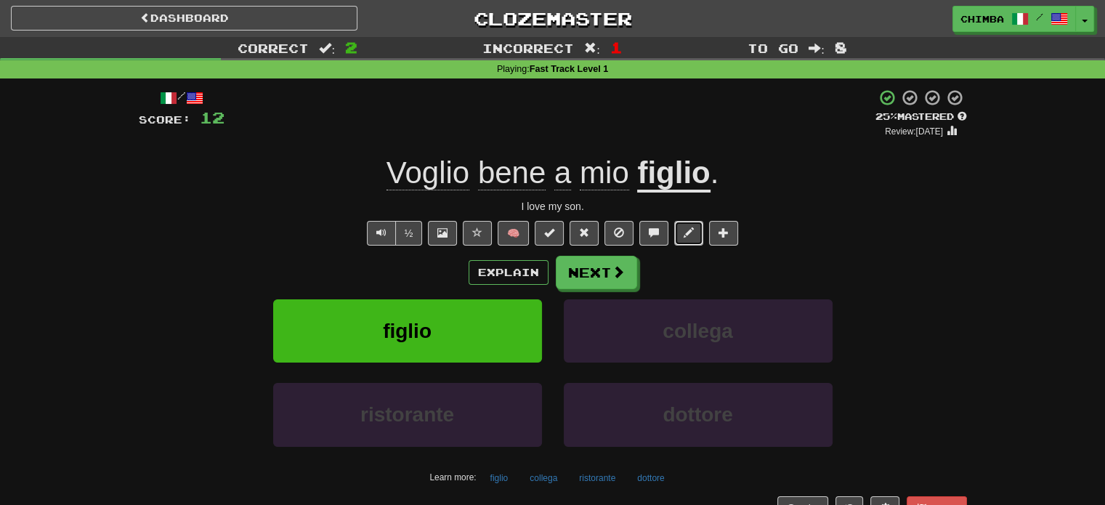
click at [689, 227] on span at bounding box center [689, 232] width 10 height 10
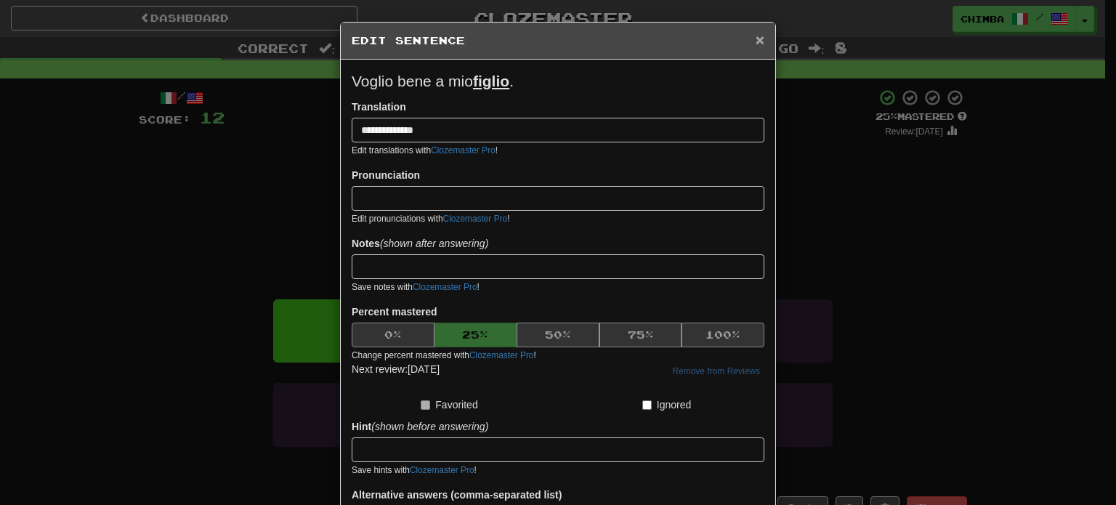
click at [756, 37] on span "×" at bounding box center [760, 39] width 9 height 17
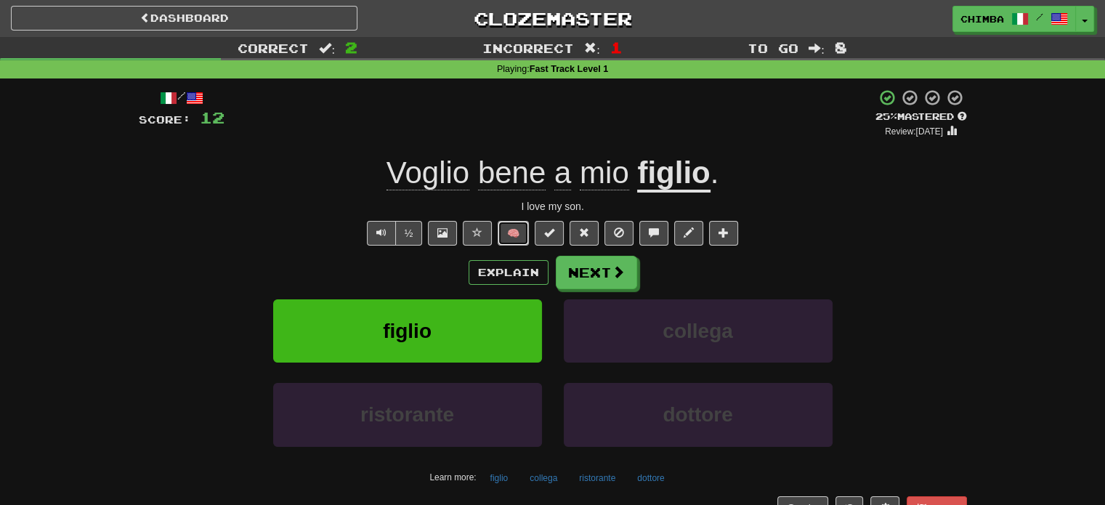
click at [514, 231] on button "🧠" at bounding box center [513, 233] width 31 height 25
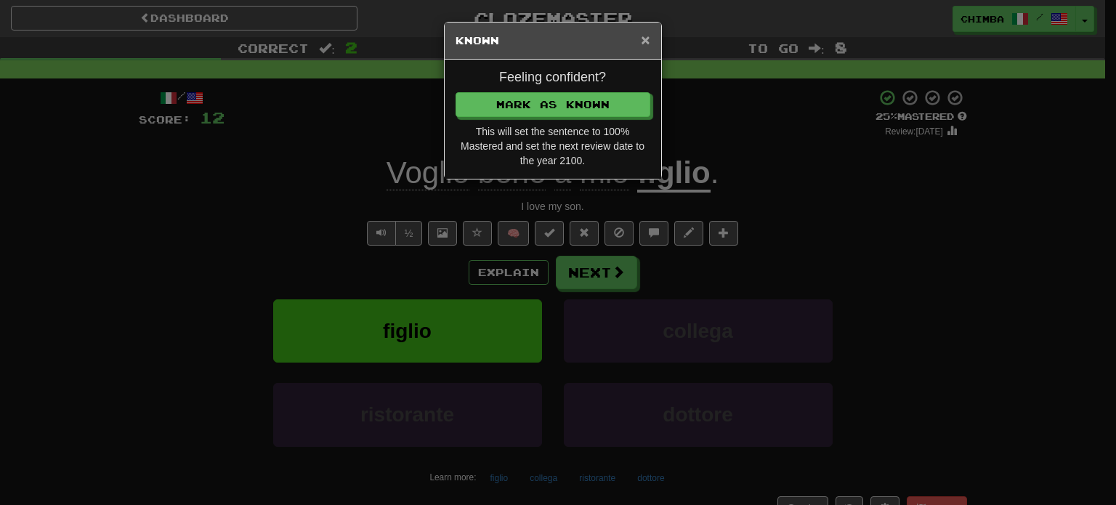
click at [642, 37] on span "×" at bounding box center [645, 39] width 9 height 17
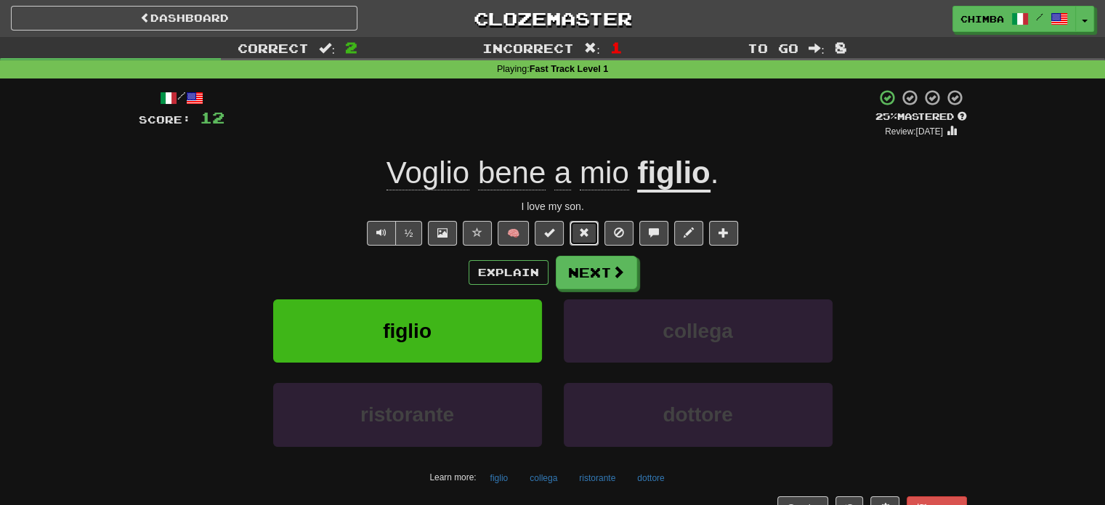
click at [588, 230] on span at bounding box center [584, 232] width 10 height 10
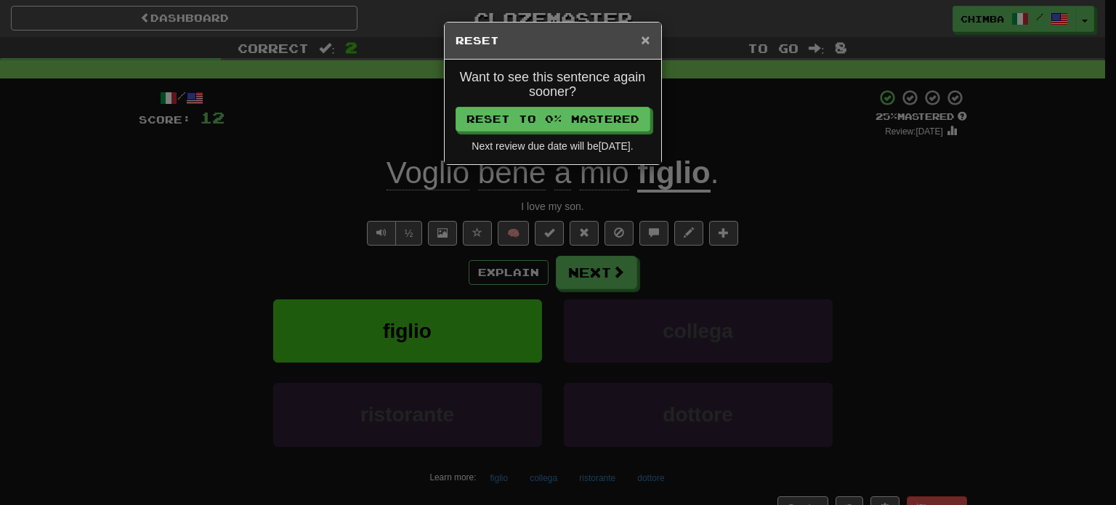
click at [645, 39] on span "×" at bounding box center [645, 39] width 9 height 17
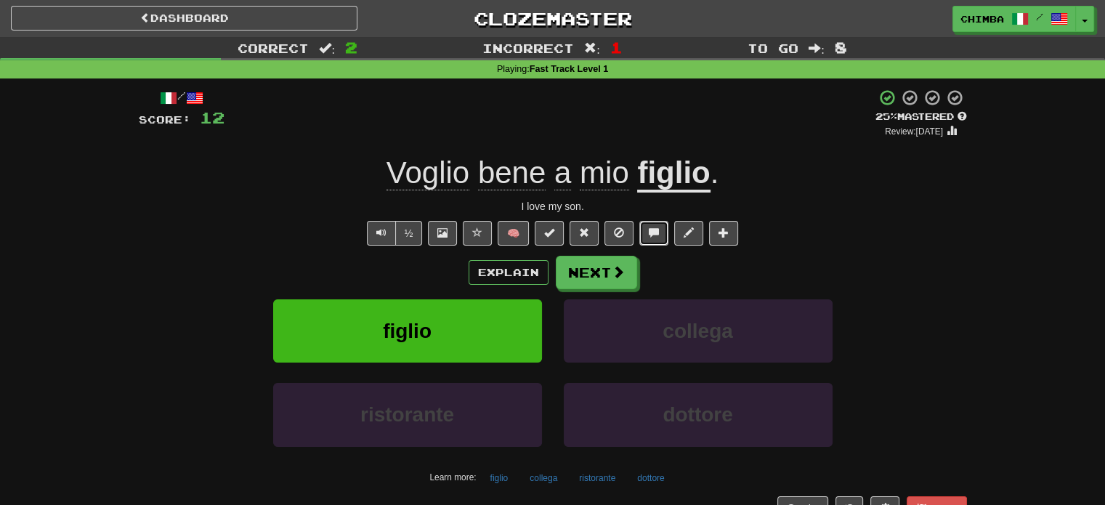
click at [648, 241] on button at bounding box center [653, 233] width 29 height 25
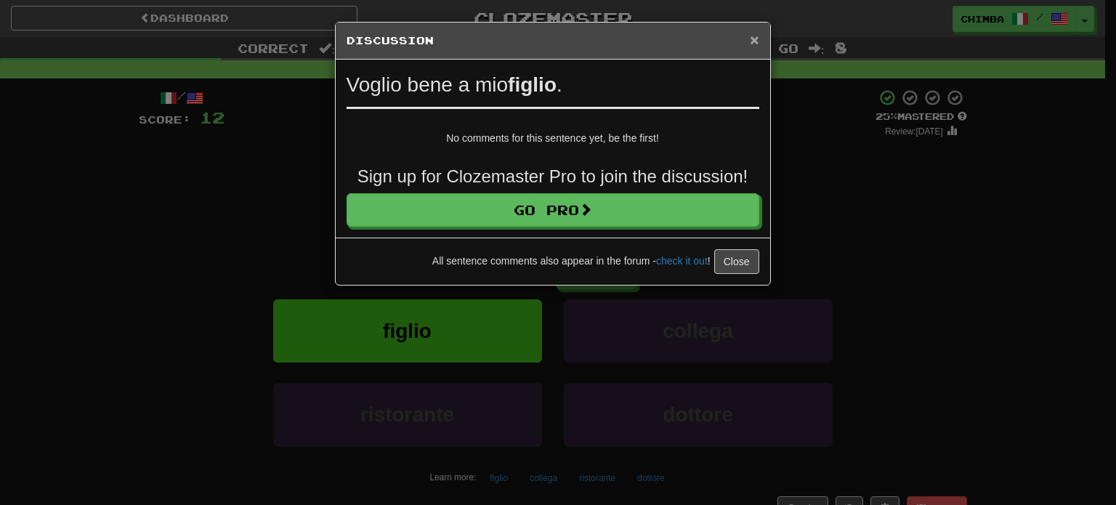
click at [752, 37] on span "×" at bounding box center [754, 39] width 9 height 17
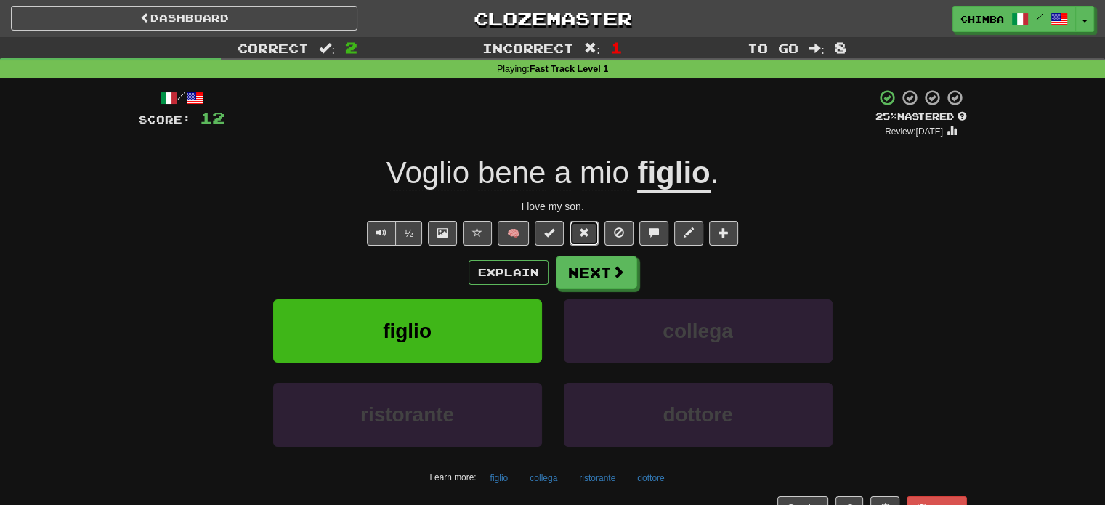
click at [587, 229] on span at bounding box center [584, 232] width 10 height 10
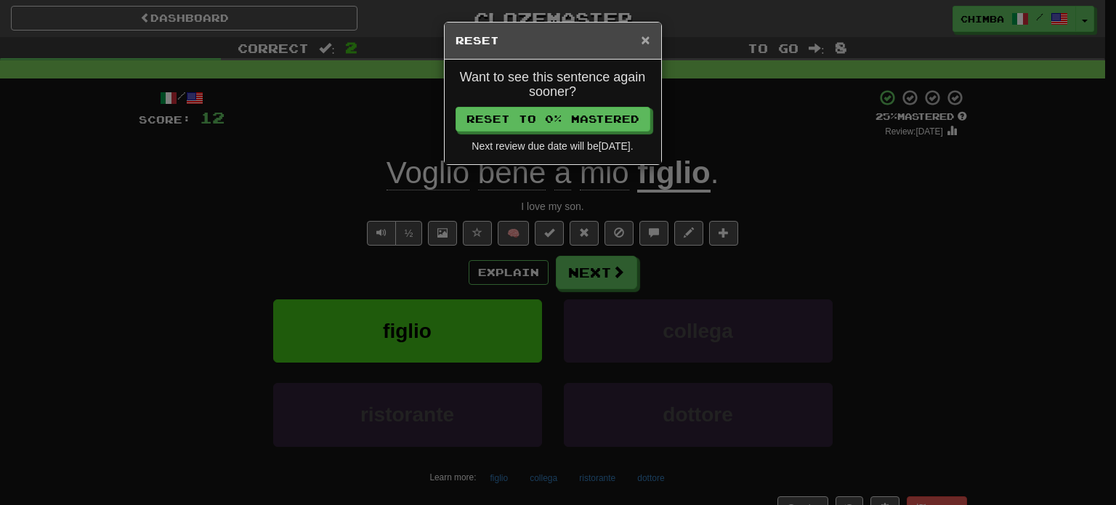
click at [644, 37] on span "×" at bounding box center [645, 39] width 9 height 17
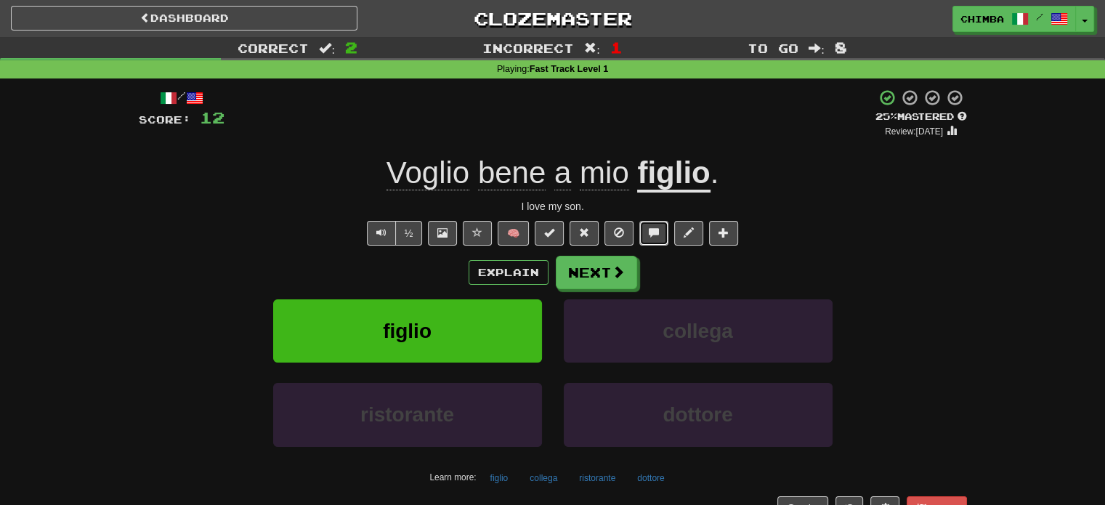
click at [656, 232] on span at bounding box center [654, 232] width 10 height 10
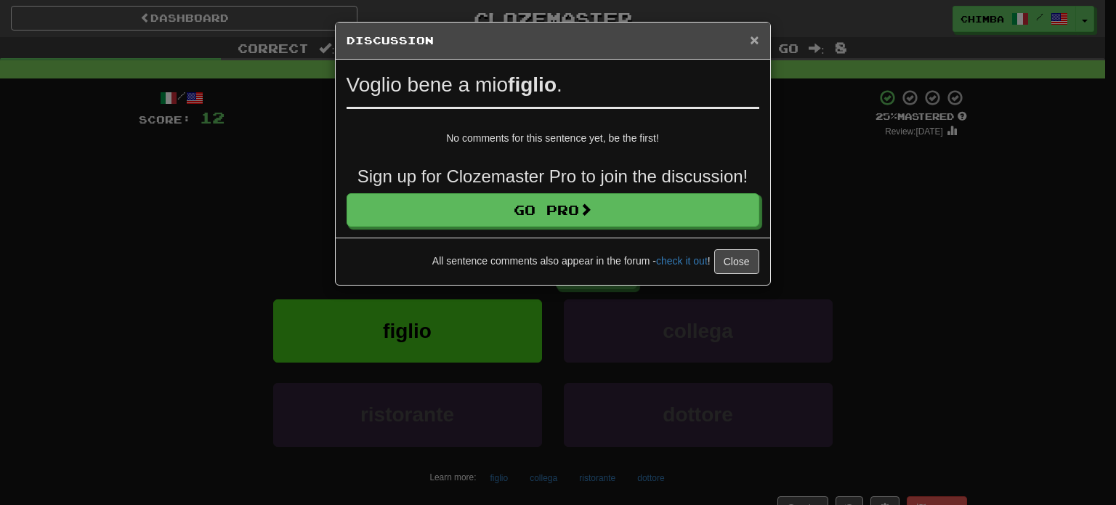
click at [756, 36] on span "×" at bounding box center [754, 39] width 9 height 17
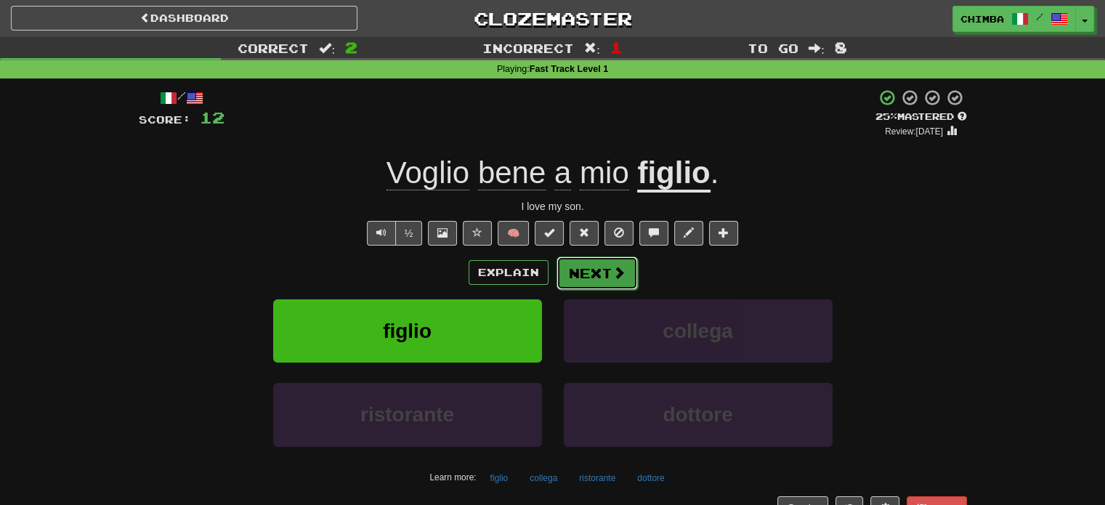
click at [584, 275] on button "Next" at bounding box center [597, 273] width 81 height 33
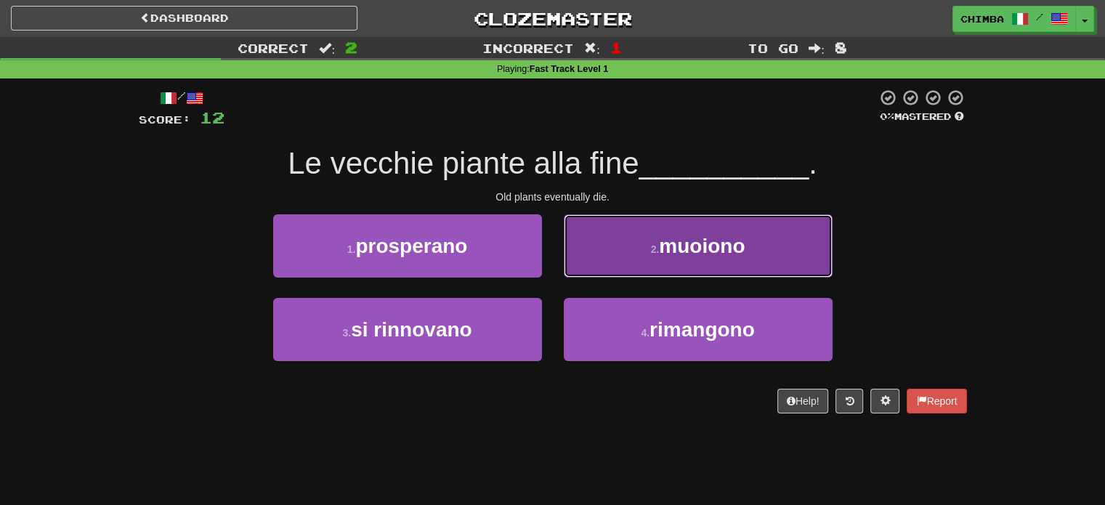
click at [592, 234] on button "2 . muoiono" at bounding box center [698, 245] width 269 height 63
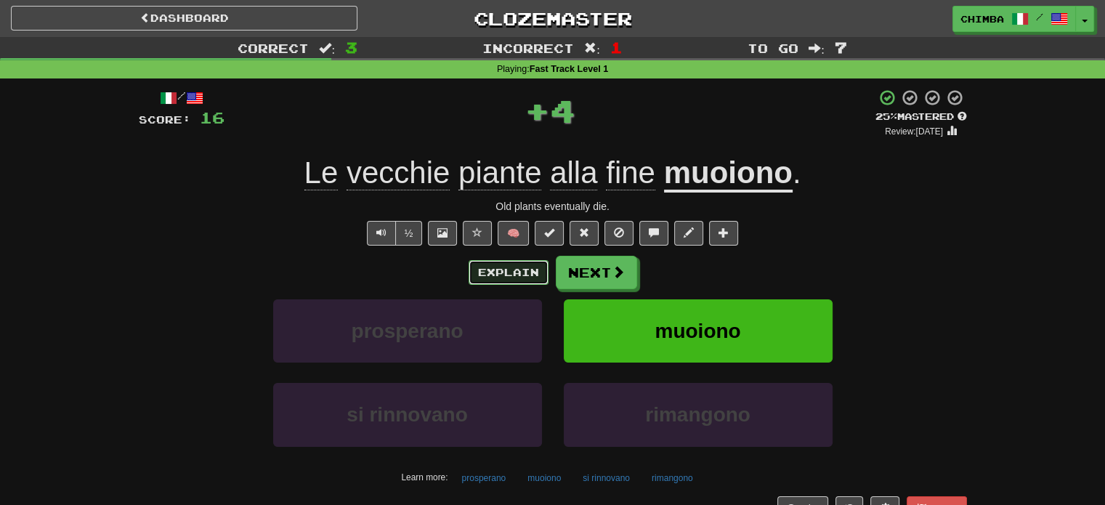
click at [514, 267] on button "Explain" at bounding box center [509, 272] width 80 height 25
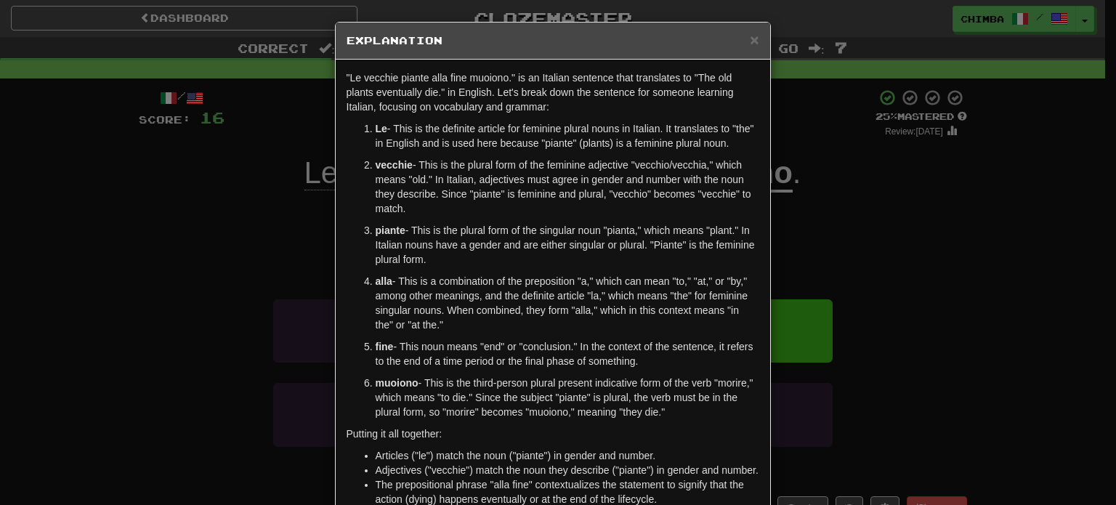
drag, startPoint x: 368, startPoint y: 124, endPoint x: 681, endPoint y: 409, distance: 422.8
click at [681, 409] on ol "Le - This is the definite article for feminine plural nouns in Italian. It tran…" at bounding box center [553, 270] width 413 height 298
copy ol "Le - This is the definite article for feminine plural nouns in Italian. It tran…"
click at [742, 40] on h5 "Explanation" at bounding box center [553, 40] width 413 height 15
click at [744, 40] on h5 "Explanation" at bounding box center [553, 40] width 413 height 15
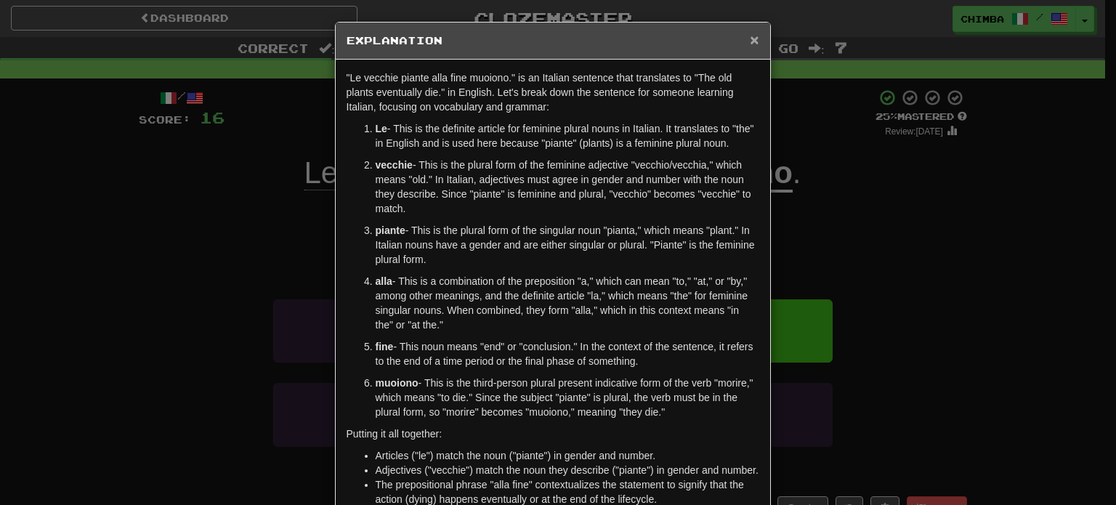
click at [750, 40] on span "×" at bounding box center [754, 39] width 9 height 17
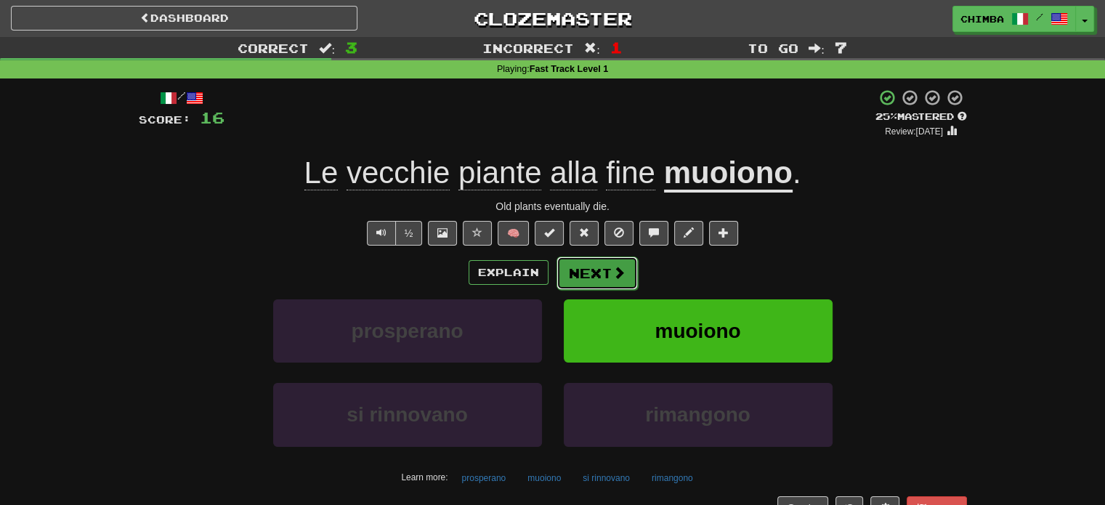
click at [620, 270] on span at bounding box center [619, 272] width 13 height 13
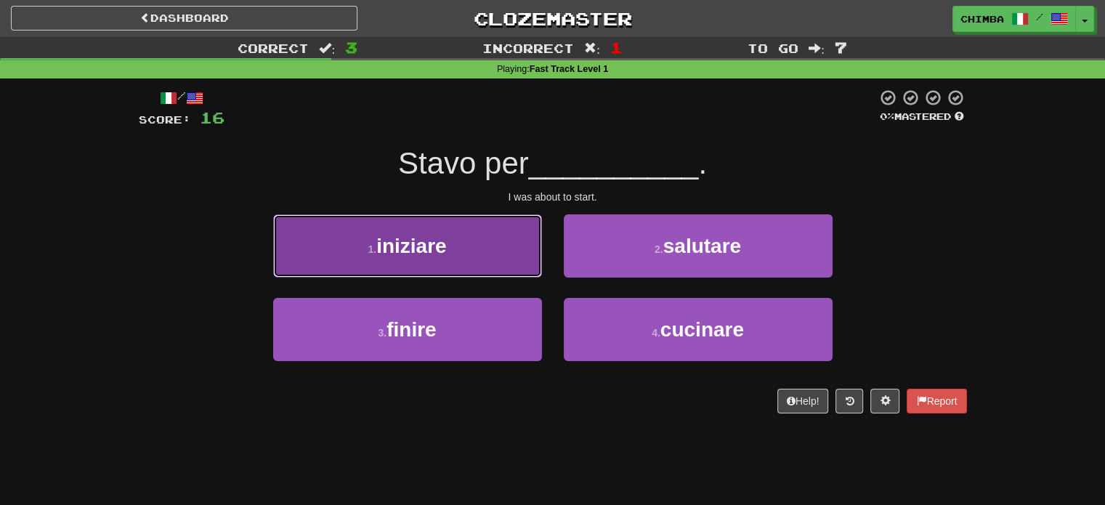
click at [433, 244] on span "iniziare" at bounding box center [411, 246] width 70 height 23
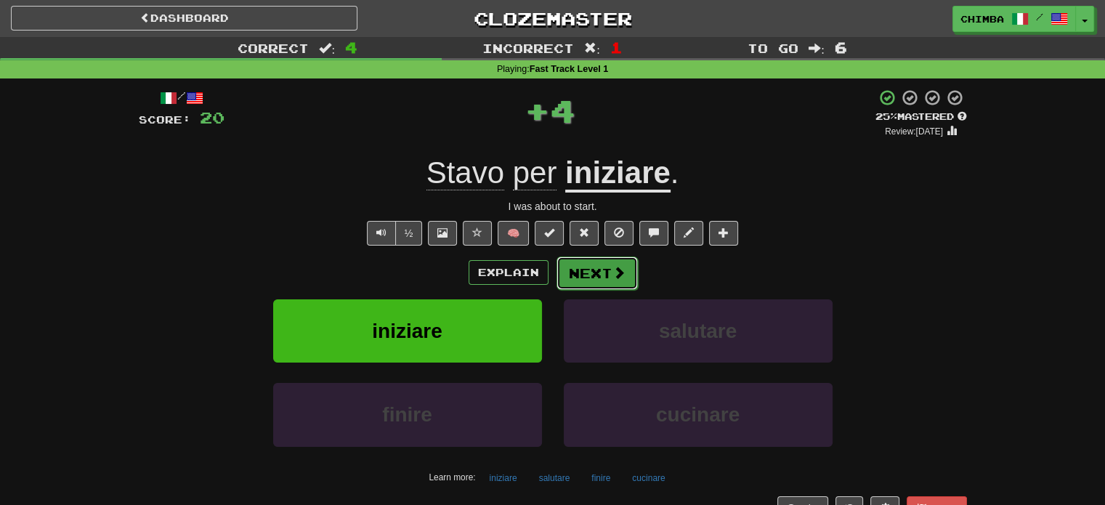
click at [578, 264] on button "Next" at bounding box center [597, 273] width 81 height 33
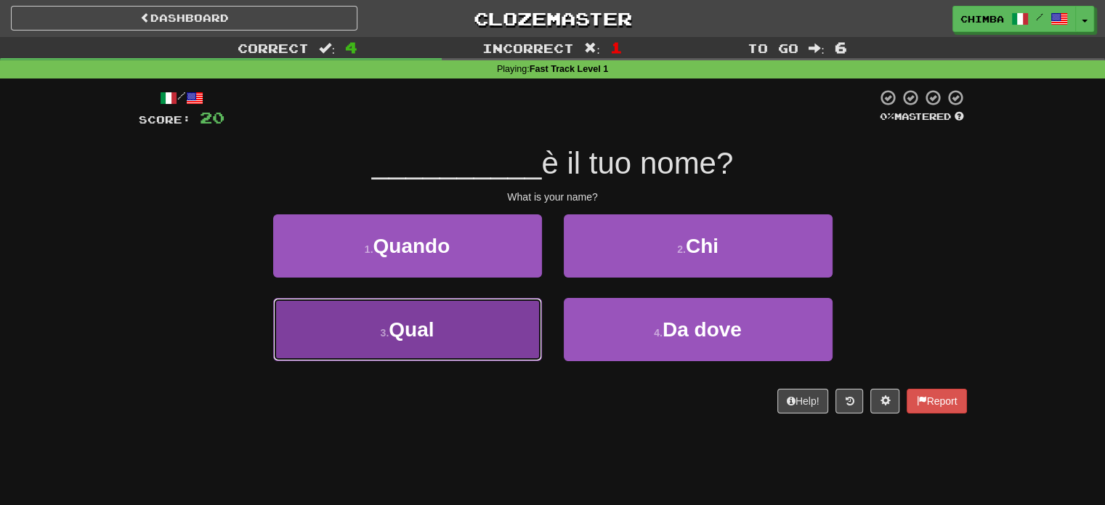
click at [469, 337] on button "3 . Qual" at bounding box center [407, 329] width 269 height 63
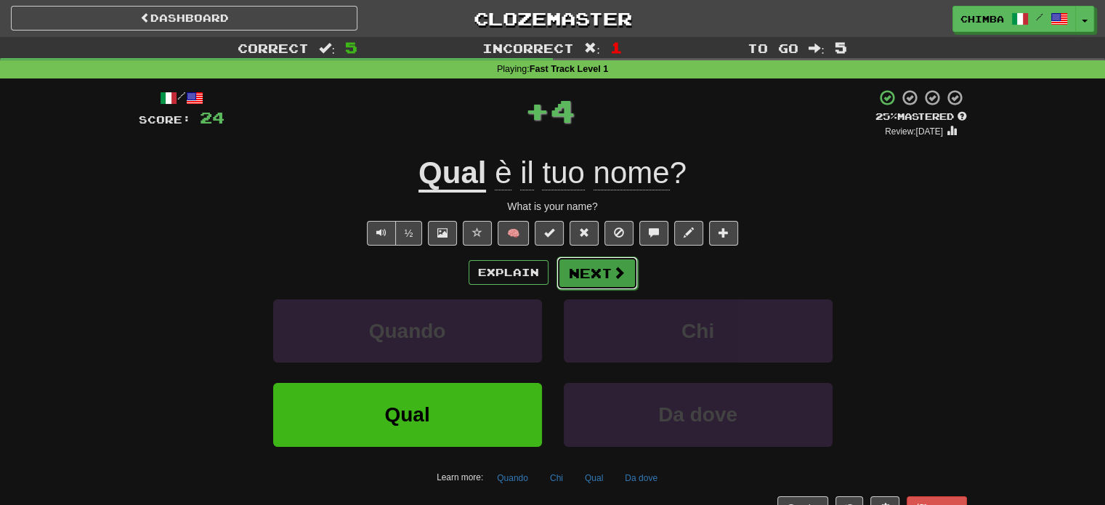
click at [568, 267] on button "Next" at bounding box center [597, 273] width 81 height 33
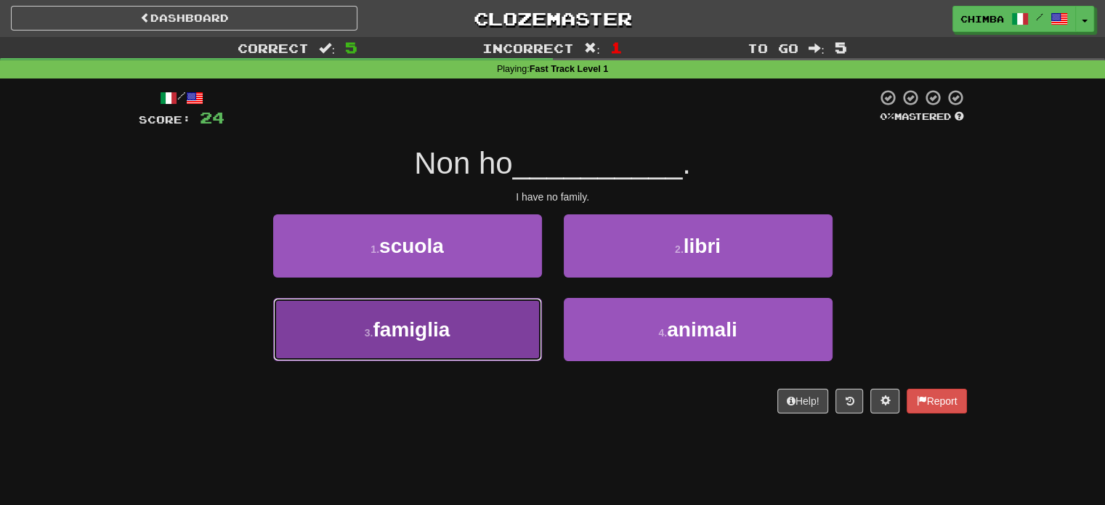
click at [485, 330] on button "3 . famiglia" at bounding box center [407, 329] width 269 height 63
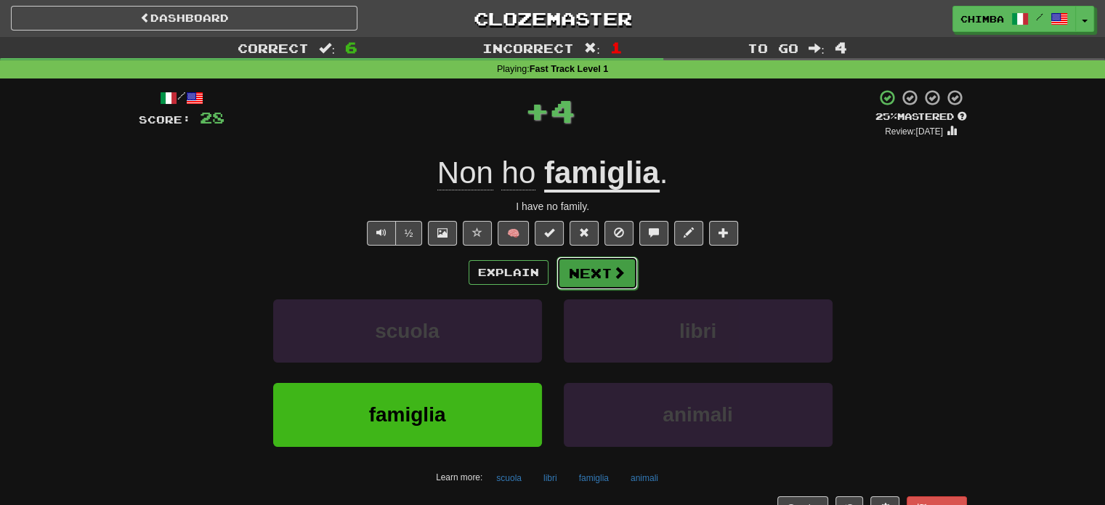
click at [587, 272] on button "Next" at bounding box center [597, 273] width 81 height 33
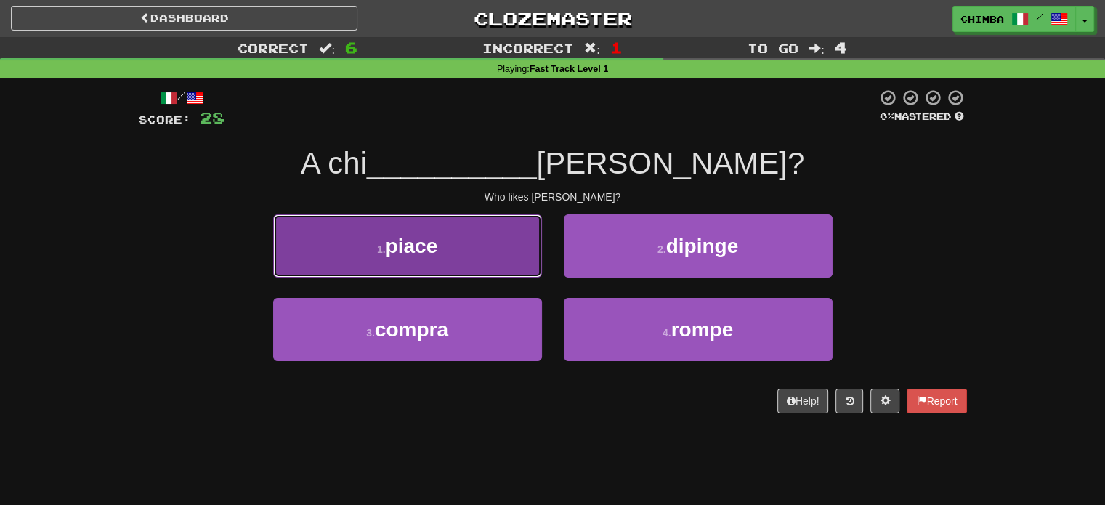
click at [434, 230] on button "1 . piace" at bounding box center [407, 245] width 269 height 63
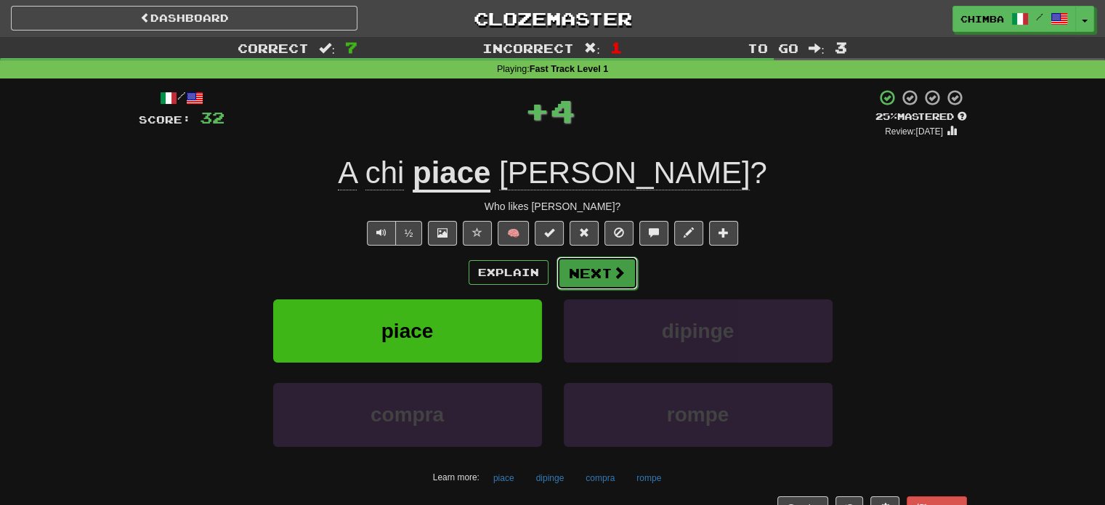
click at [600, 268] on button "Next" at bounding box center [597, 273] width 81 height 33
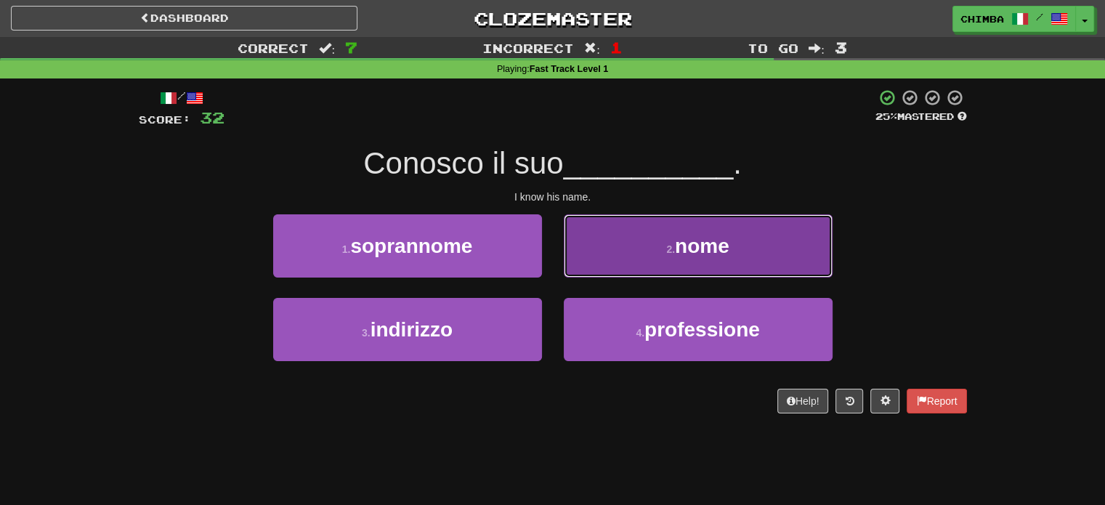
click at [608, 235] on button "2 . nome" at bounding box center [698, 245] width 269 height 63
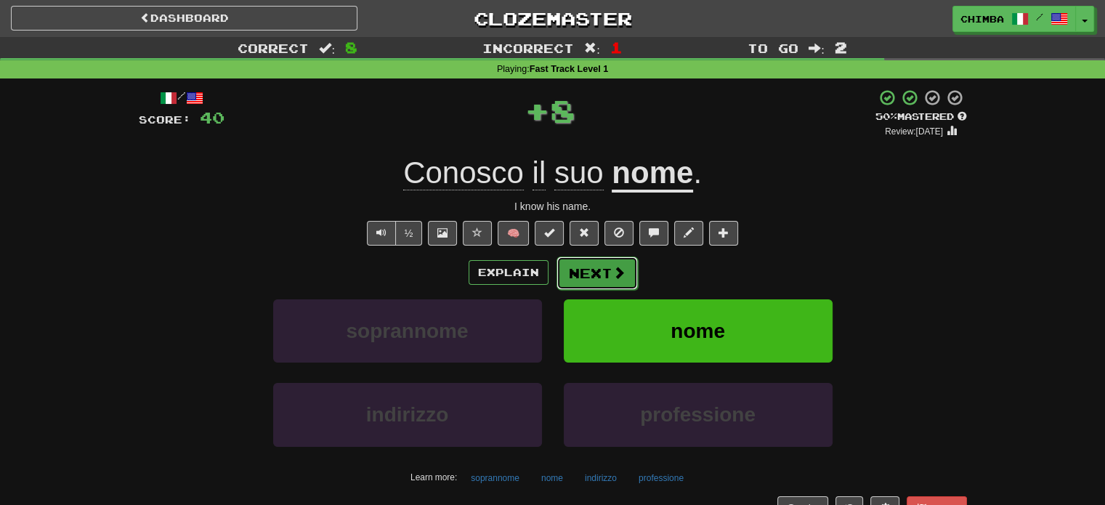
click at [576, 257] on button "Next" at bounding box center [597, 273] width 81 height 33
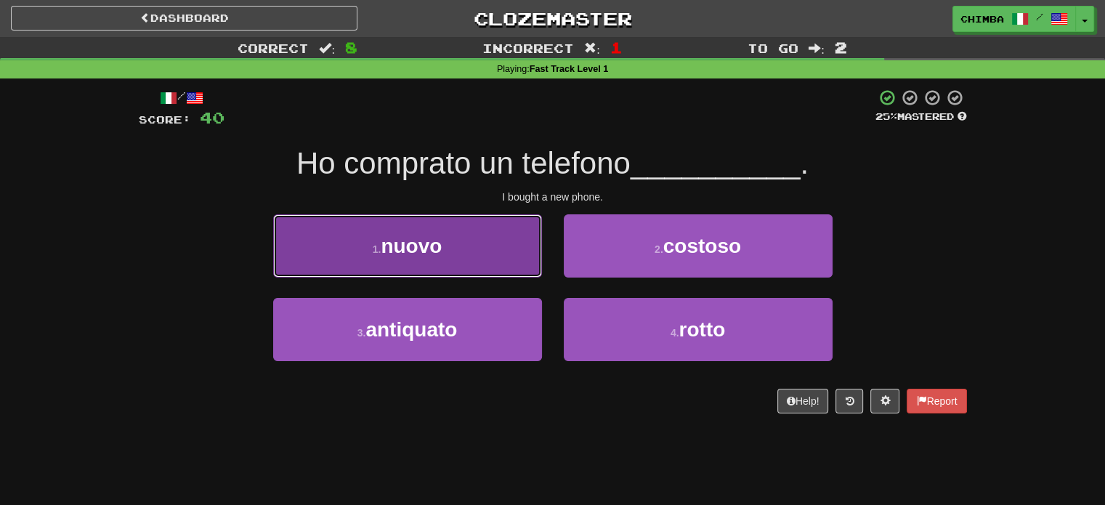
click at [502, 234] on button "1 . nuovo" at bounding box center [407, 245] width 269 height 63
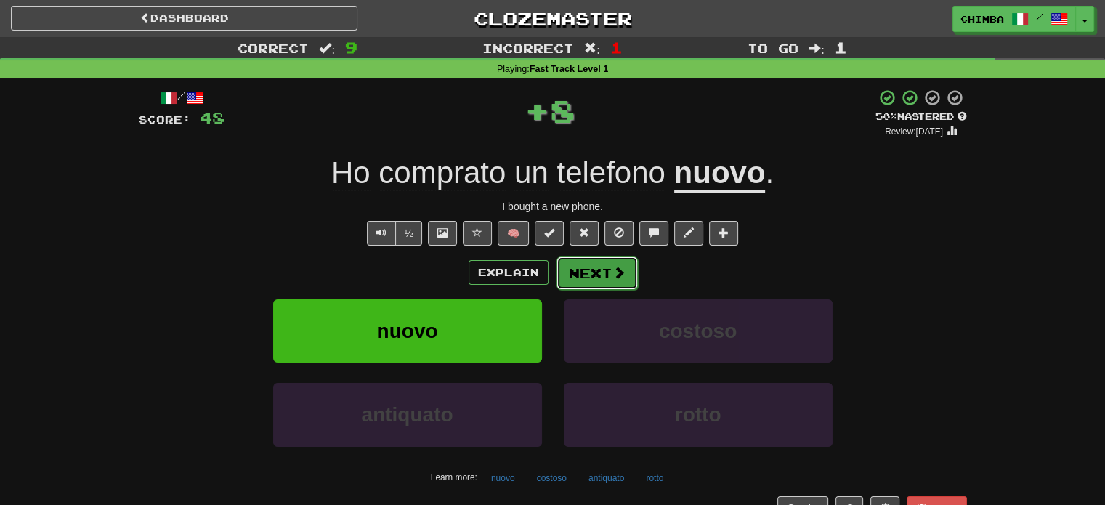
click at [587, 266] on button "Next" at bounding box center [597, 273] width 81 height 33
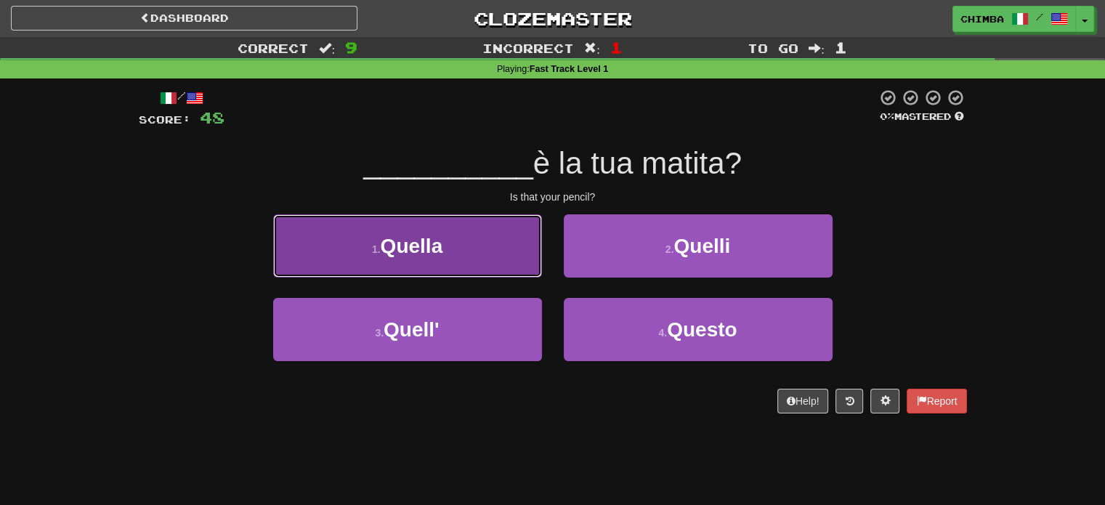
click at [496, 237] on button "1 . Quella" at bounding box center [407, 245] width 269 height 63
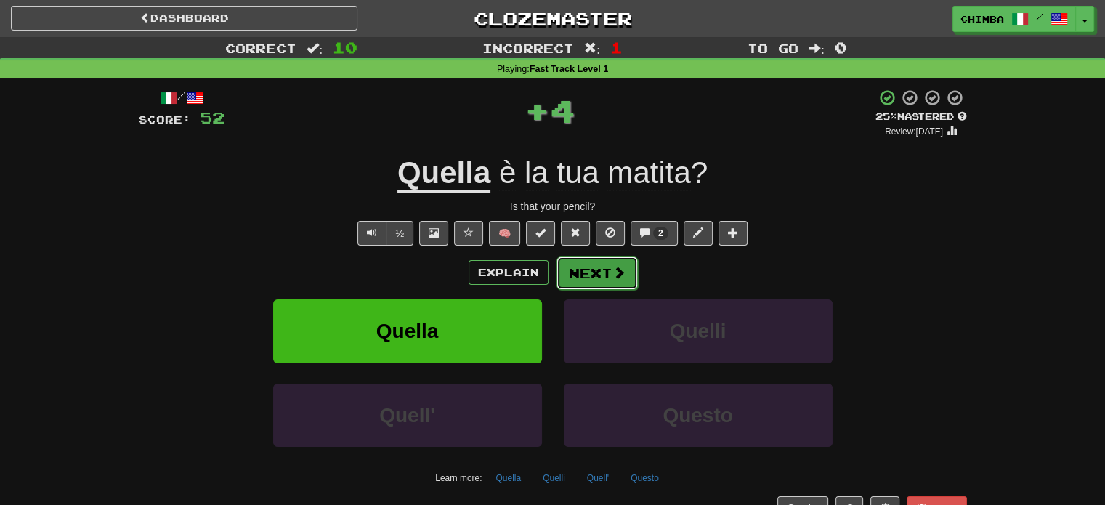
click at [579, 269] on button "Next" at bounding box center [597, 273] width 81 height 33
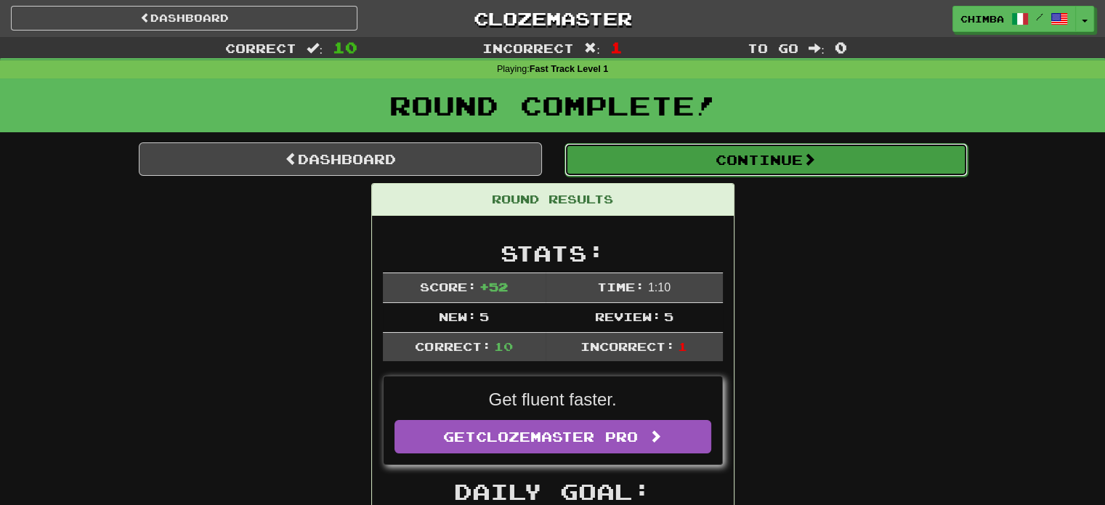
click at [668, 161] on button "Continue" at bounding box center [766, 159] width 403 height 33
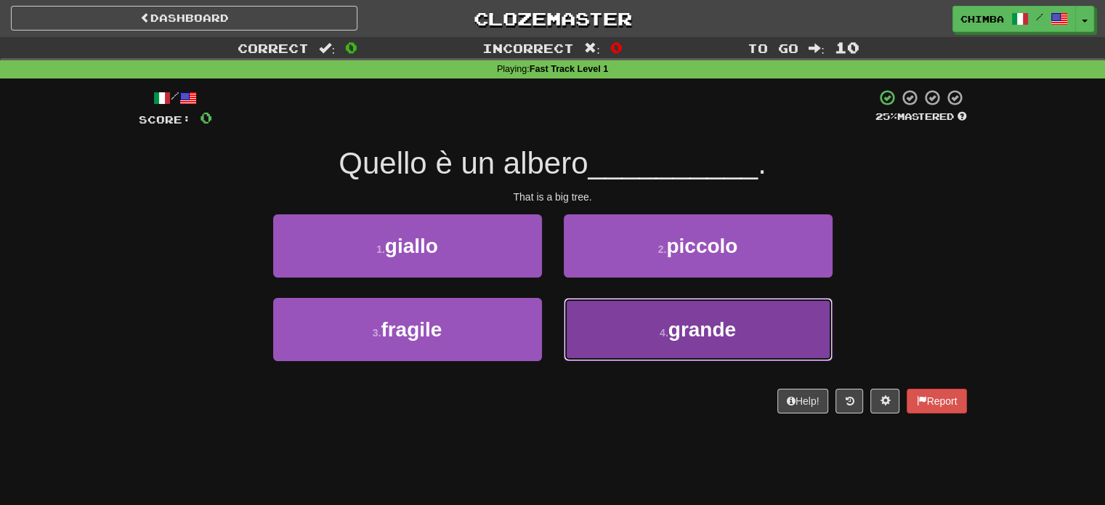
click at [621, 316] on button "4 . grande" at bounding box center [698, 329] width 269 height 63
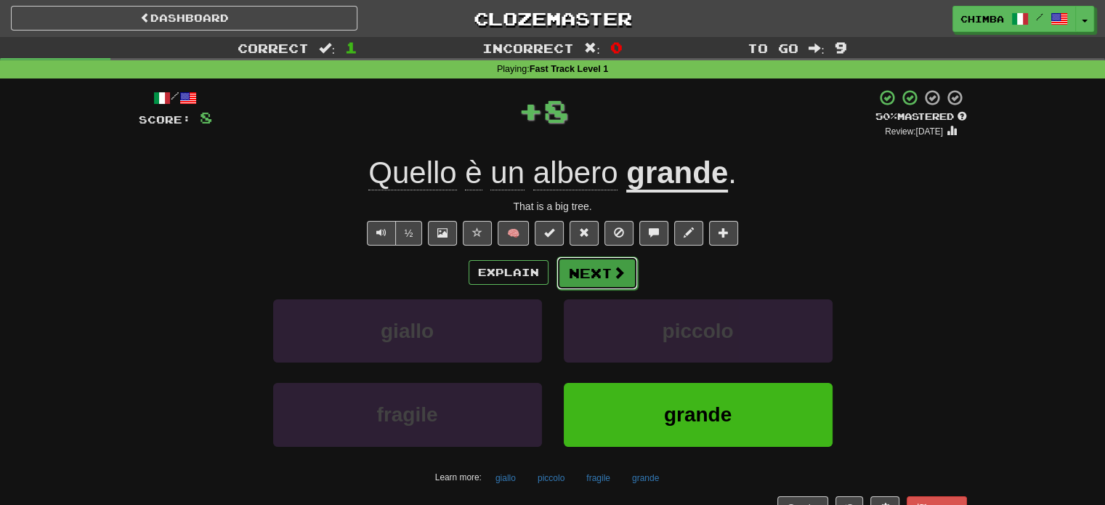
click at [588, 284] on button "Next" at bounding box center [597, 273] width 81 height 33
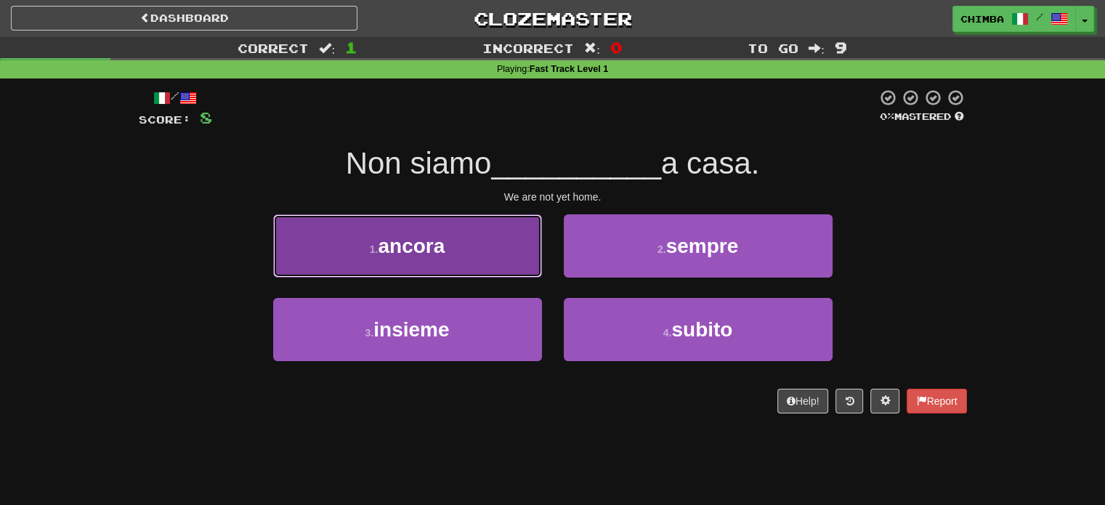
click at [506, 254] on button "1 . ancora" at bounding box center [407, 245] width 269 height 63
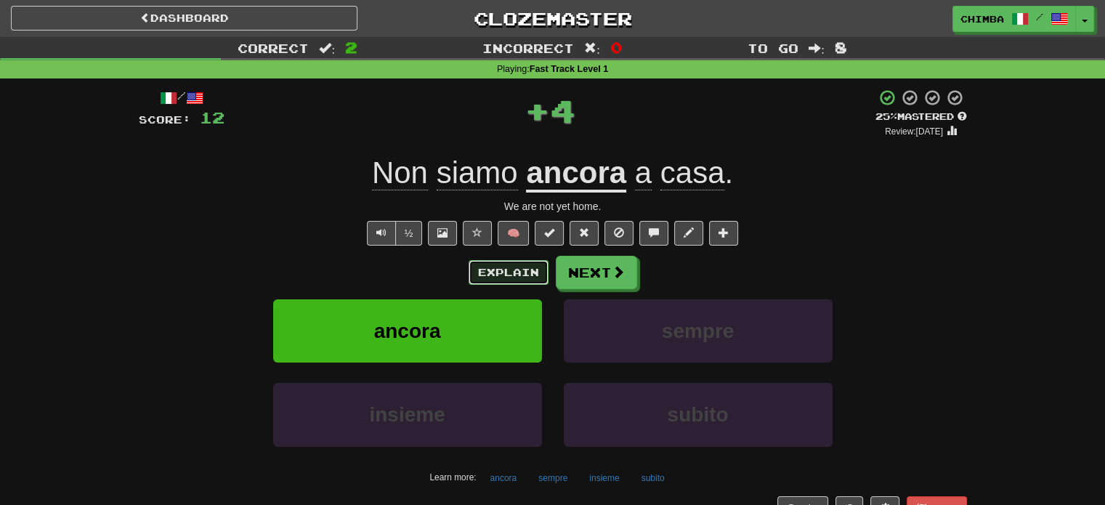
click at [513, 267] on button "Explain" at bounding box center [509, 272] width 80 height 25
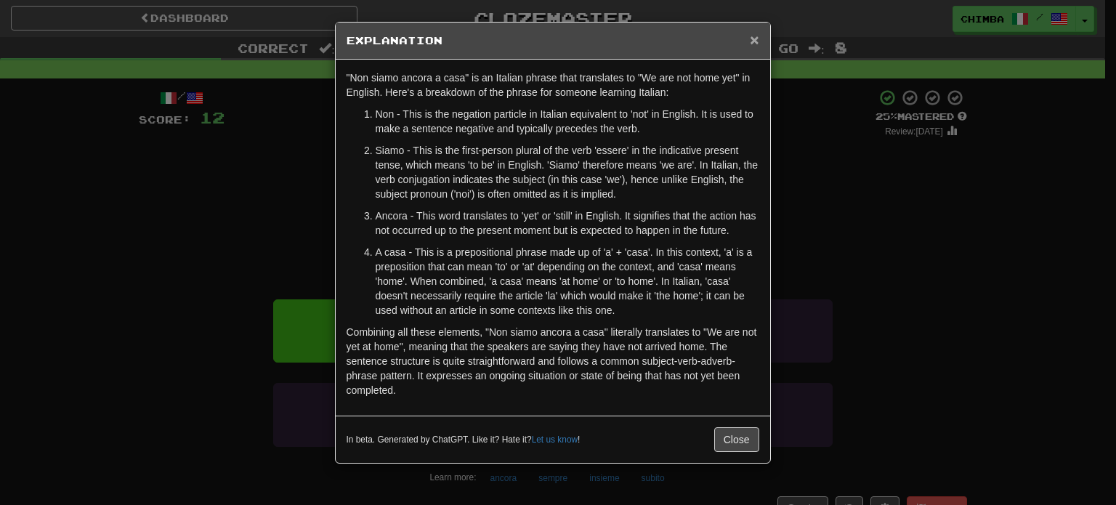
click at [756, 34] on span "×" at bounding box center [754, 39] width 9 height 17
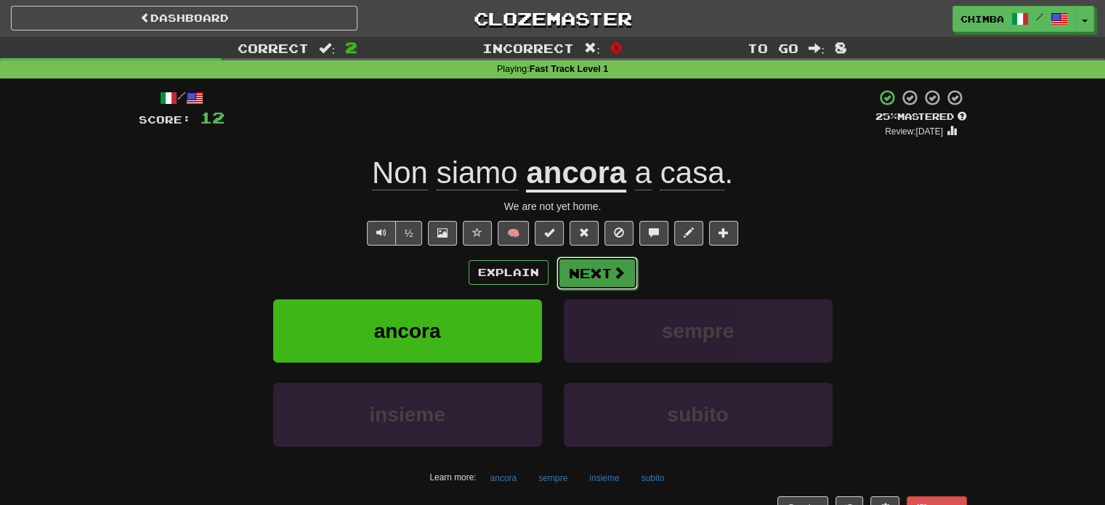
click at [559, 274] on button "Next" at bounding box center [597, 273] width 81 height 33
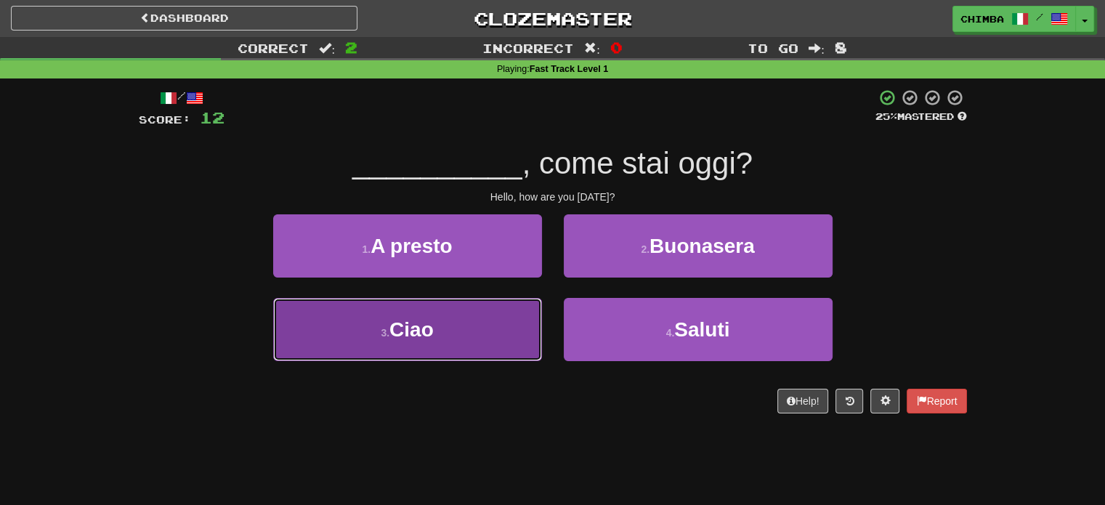
click at [493, 331] on button "3 . Ciao" at bounding box center [407, 329] width 269 height 63
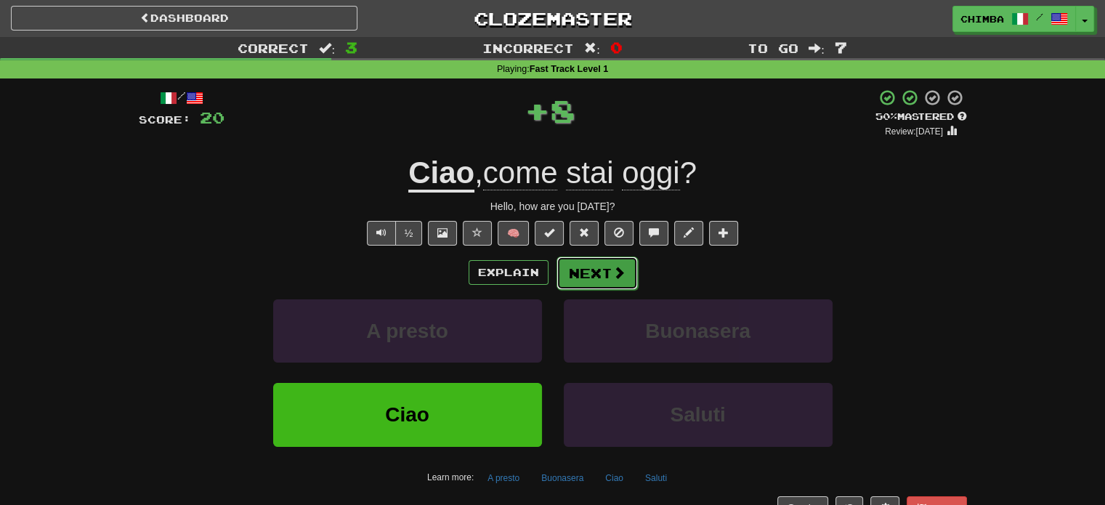
click at [596, 274] on button "Next" at bounding box center [597, 273] width 81 height 33
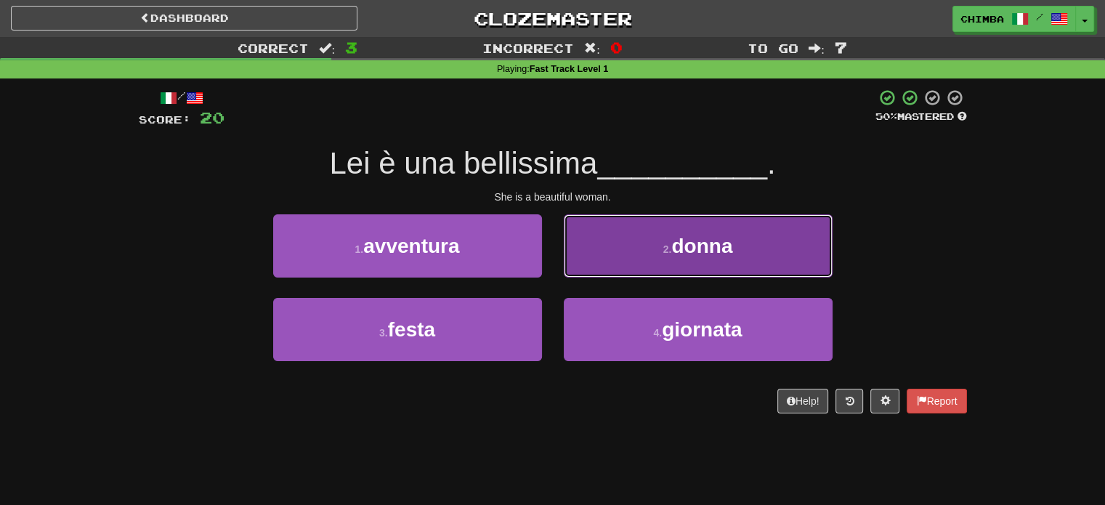
click at [631, 264] on button "2 . donna" at bounding box center [698, 245] width 269 height 63
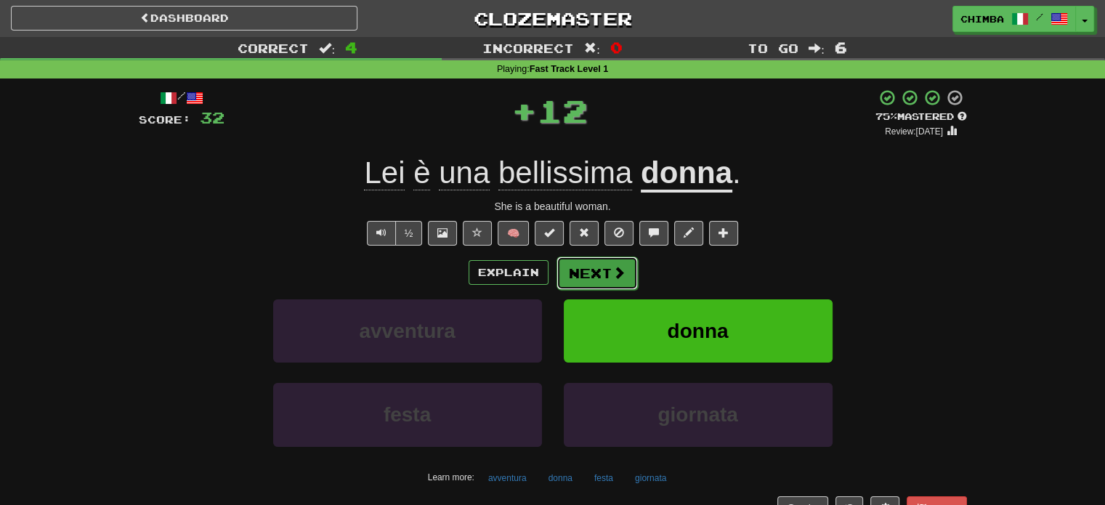
click at [594, 270] on button "Next" at bounding box center [597, 273] width 81 height 33
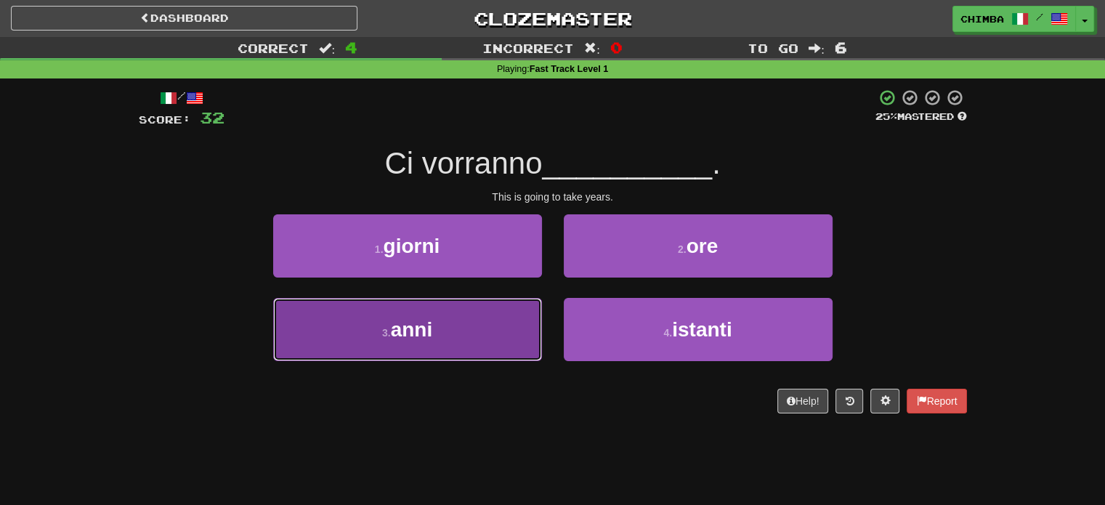
click at [480, 316] on button "3 . anni" at bounding box center [407, 329] width 269 height 63
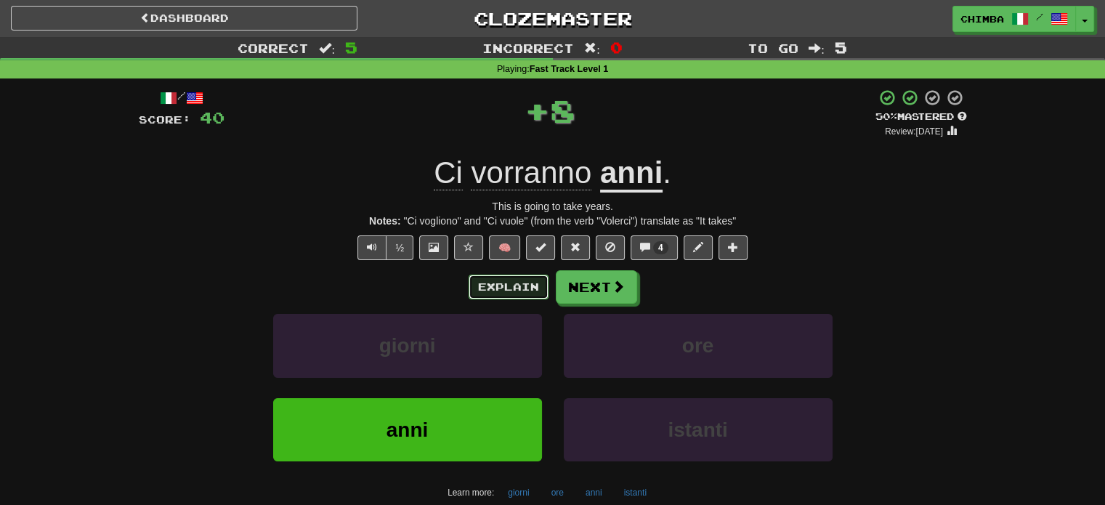
click at [522, 287] on button "Explain" at bounding box center [509, 287] width 80 height 25
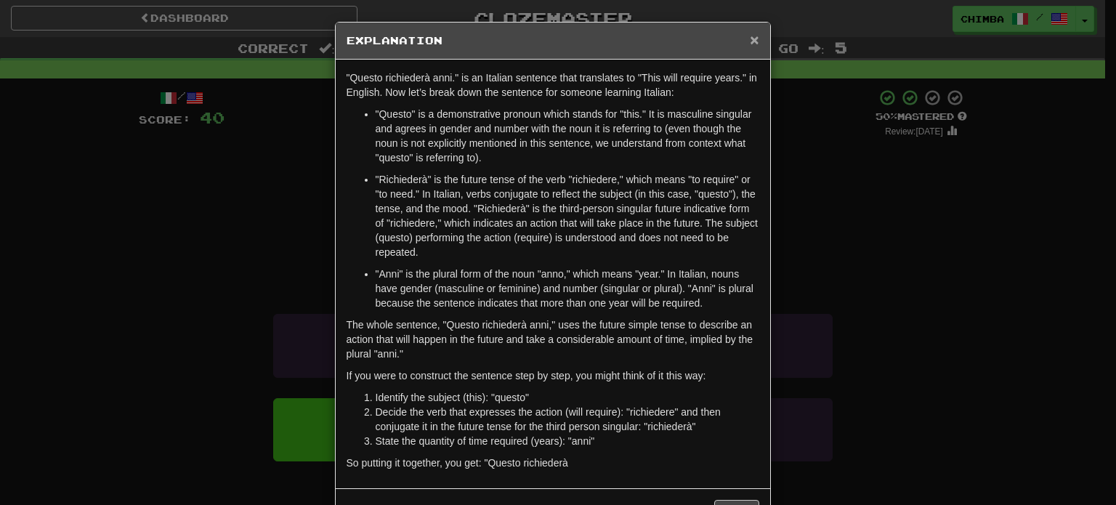
click at [751, 41] on span "×" at bounding box center [754, 39] width 9 height 17
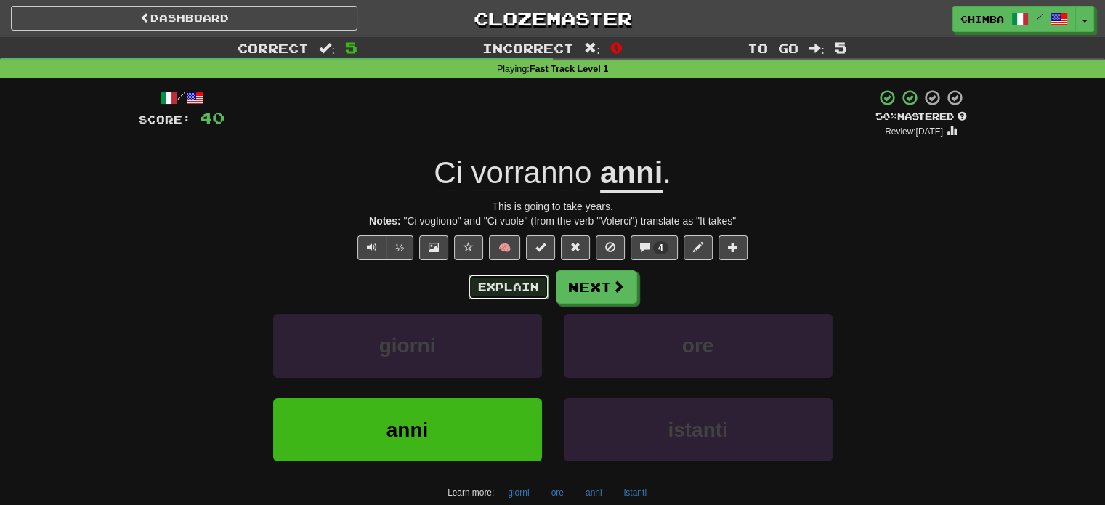
click at [494, 288] on button "Explain" at bounding box center [509, 287] width 80 height 25
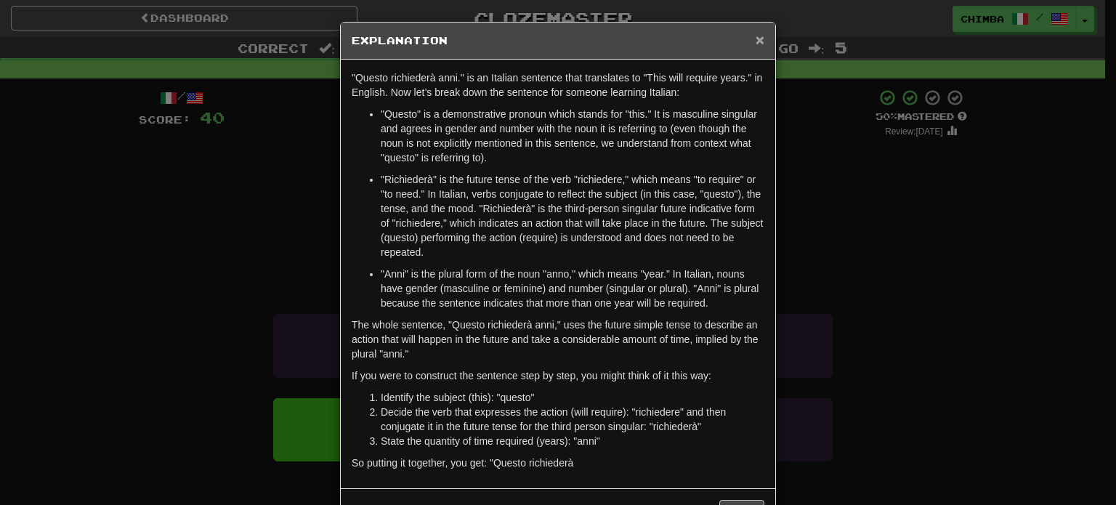
click at [756, 41] on span "×" at bounding box center [760, 39] width 9 height 17
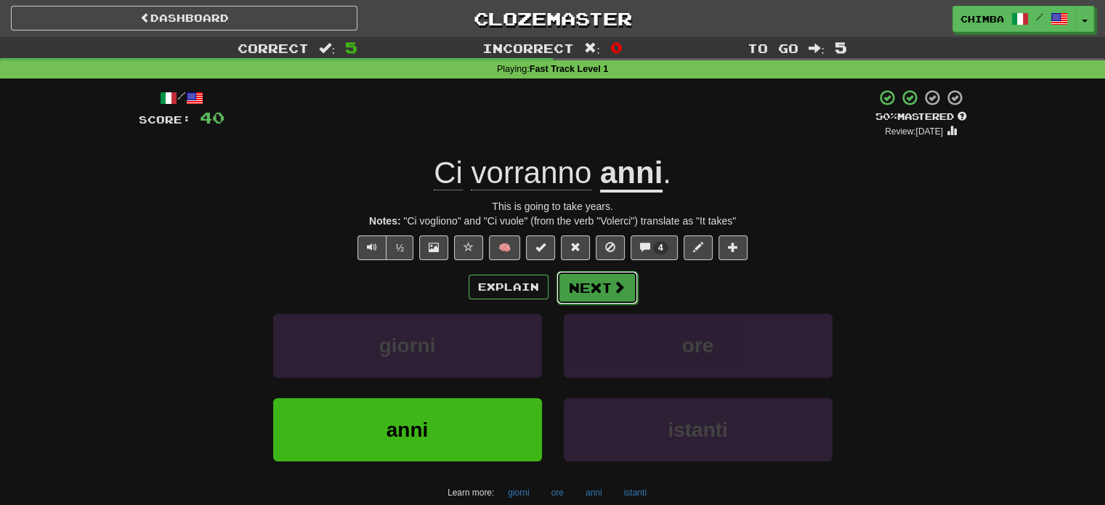
click at [603, 287] on button "Next" at bounding box center [597, 287] width 81 height 33
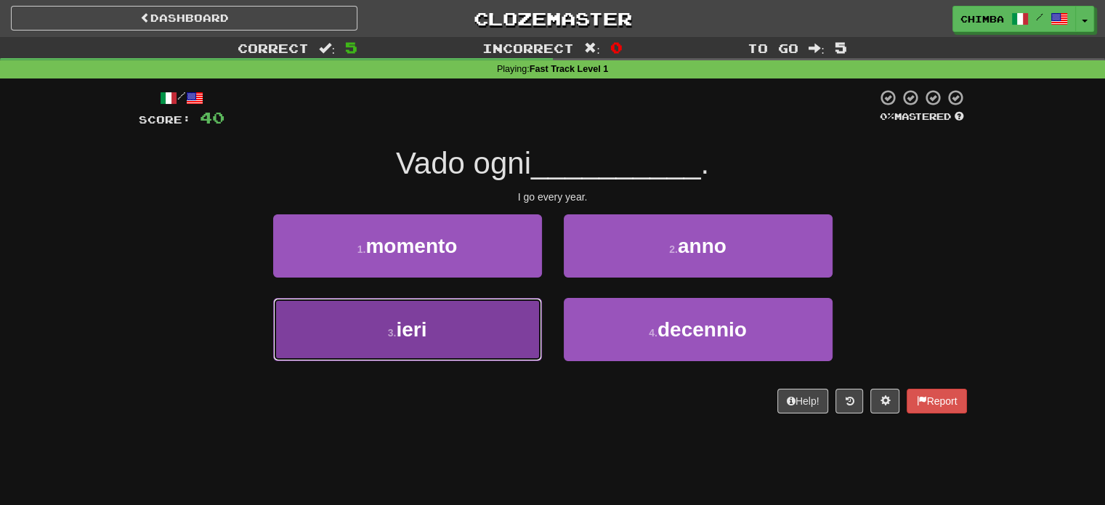
click at [520, 322] on button "3 . ieri" at bounding box center [407, 329] width 269 height 63
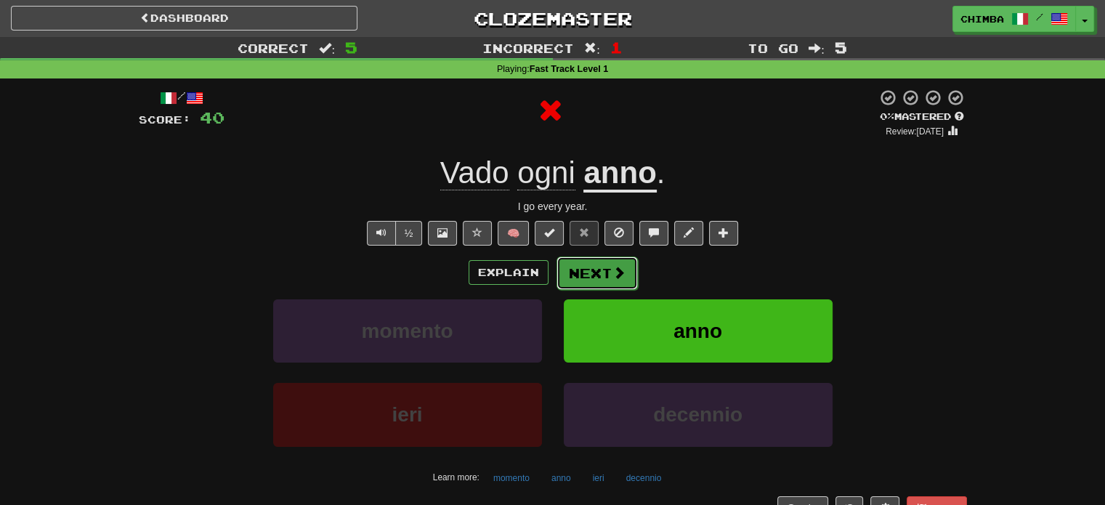
click at [573, 270] on button "Next" at bounding box center [597, 273] width 81 height 33
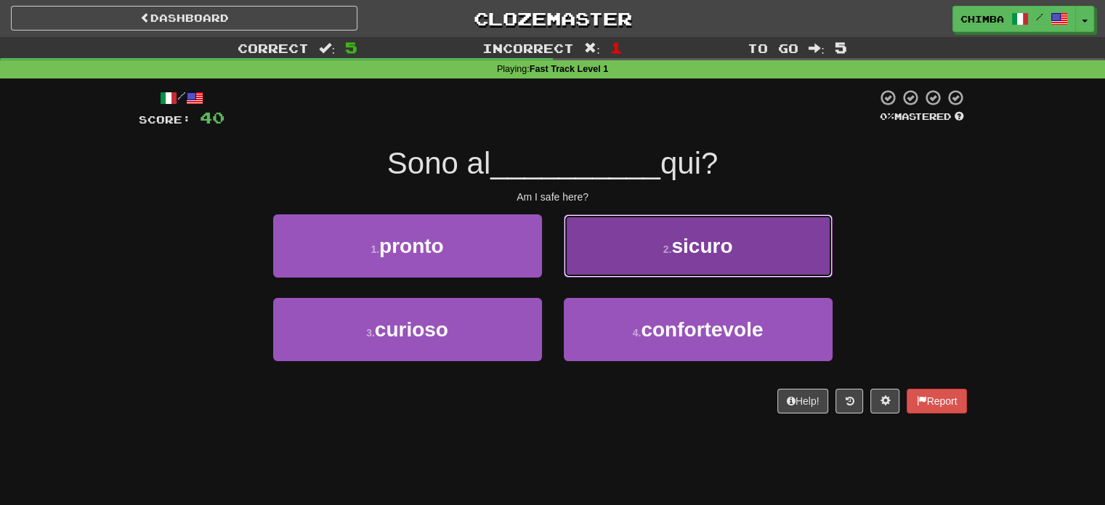
click at [616, 251] on button "2 . sicuro" at bounding box center [698, 245] width 269 height 63
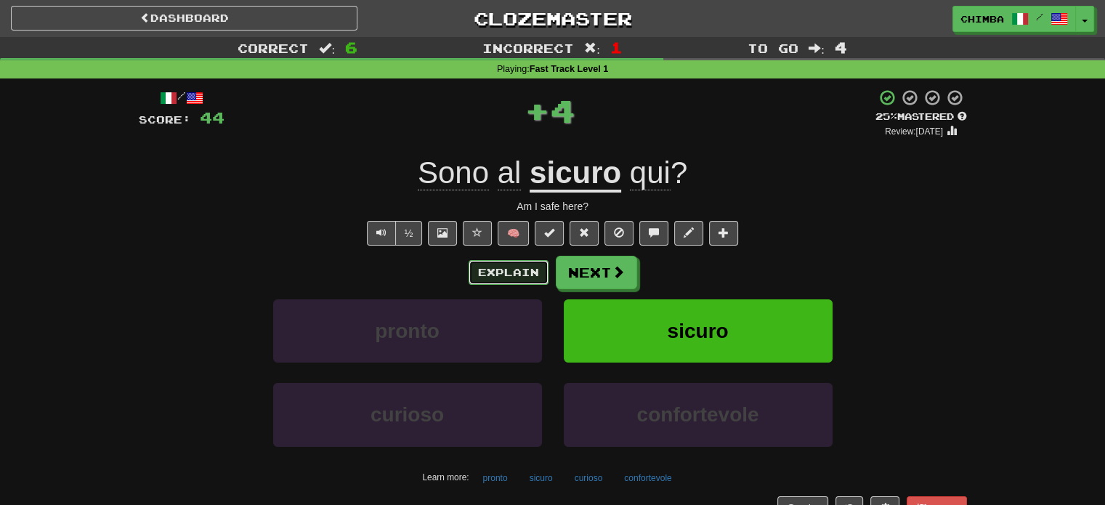
click at [497, 270] on button "Explain" at bounding box center [509, 272] width 80 height 25
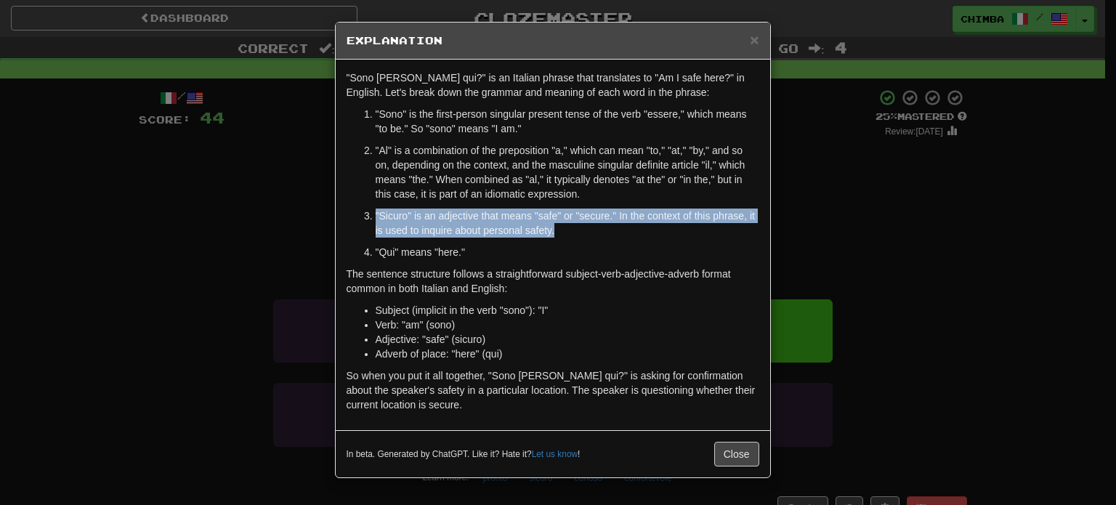
drag, startPoint x: 375, startPoint y: 210, endPoint x: 576, endPoint y: 230, distance: 201.5
click at [573, 230] on p ""Sicuro" is an adjective that means "safe" or "secure." In the context of this …" at bounding box center [568, 223] width 384 height 29
click at [581, 230] on p ""Sicuro" is an adjective that means "safe" or "secure." In the context of this …" at bounding box center [568, 223] width 384 height 29
copy p ""Sicuro" is an adjective that means "safe" or "secure." In the context of this …"
click at [754, 39] on span "×" at bounding box center [754, 39] width 9 height 17
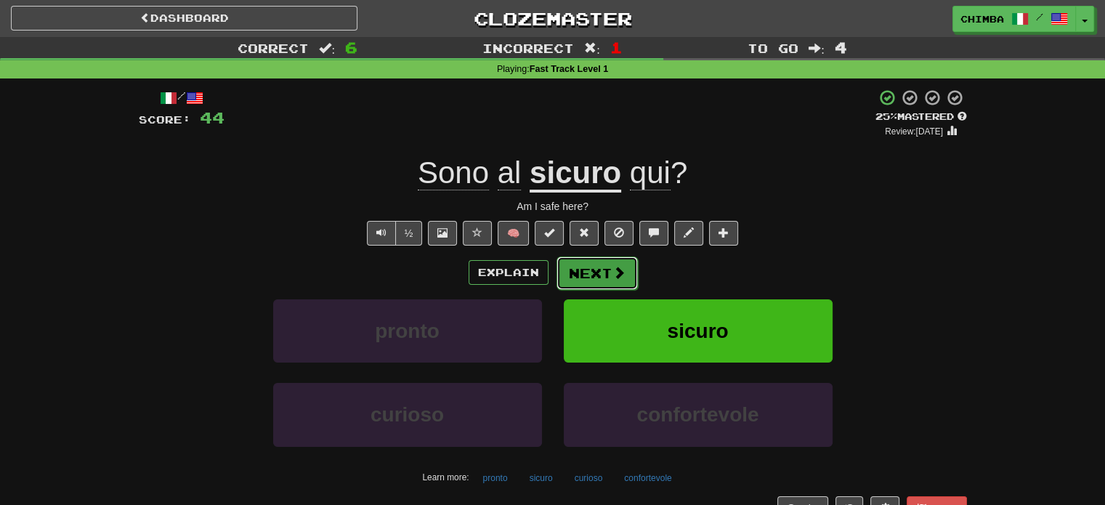
click at [609, 267] on button "Next" at bounding box center [597, 273] width 81 height 33
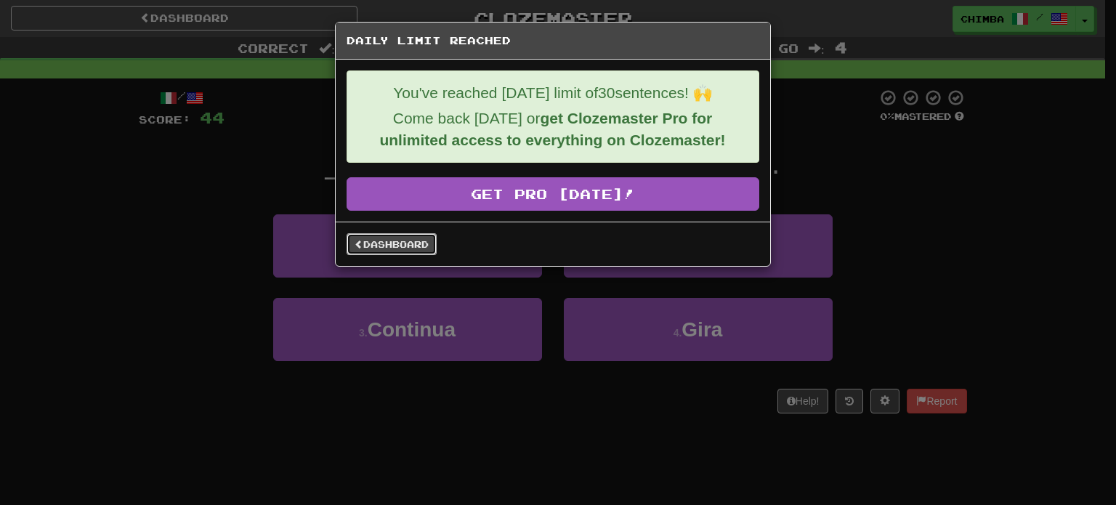
click at [413, 241] on link "Dashboard" at bounding box center [392, 244] width 90 height 22
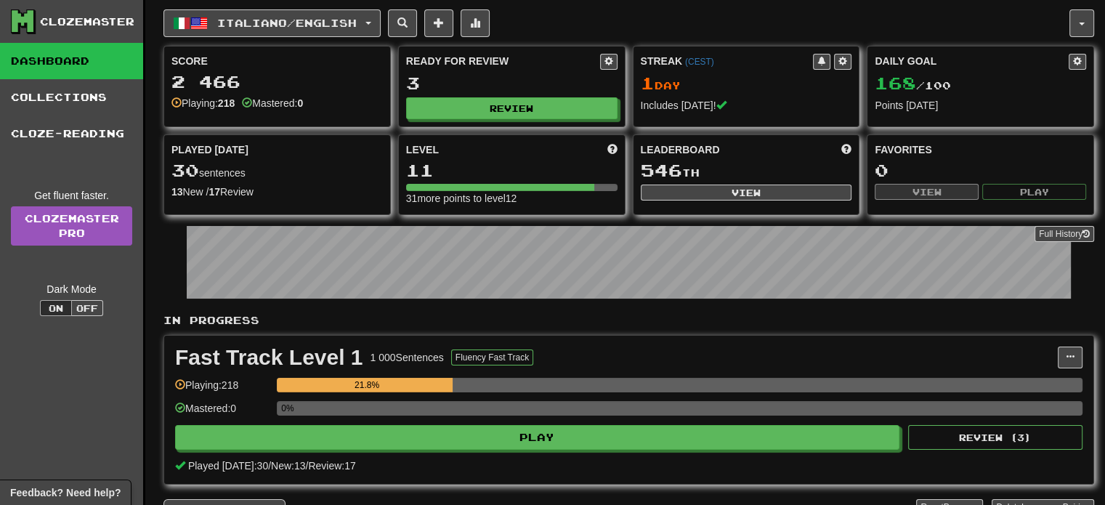
drag, startPoint x: 213, startPoint y: 384, endPoint x: 225, endPoint y: 382, distance: 12.5
click at [213, 383] on div "Playing: 218" at bounding box center [222, 390] width 94 height 24
click at [220, 382] on div "Playing: 218" at bounding box center [222, 390] width 94 height 24
drag, startPoint x: 240, startPoint y: 381, endPoint x: 262, endPoint y: 381, distance: 21.8
click at [251, 381] on div "Playing: 218" at bounding box center [222, 390] width 94 height 24
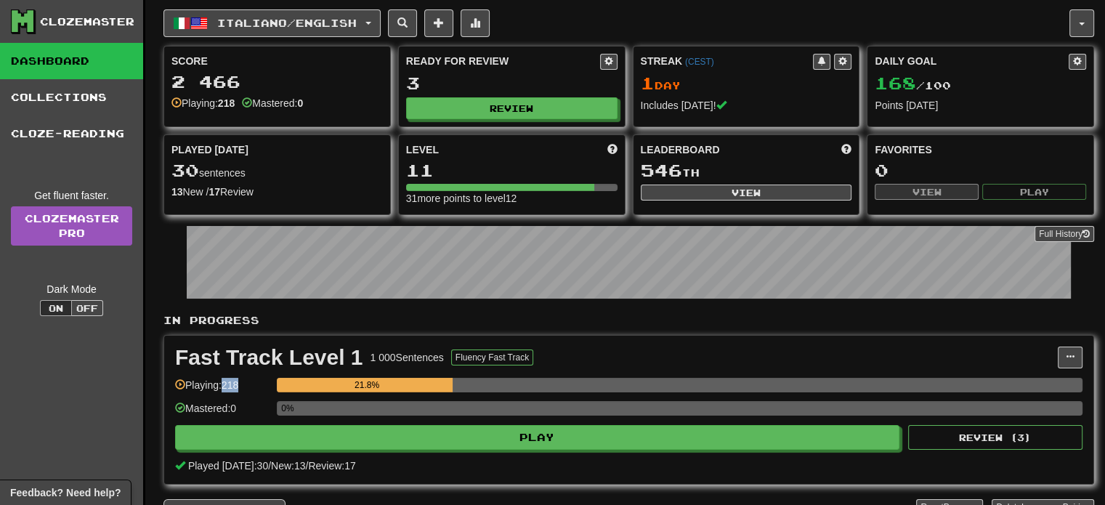
click at [243, 383] on div "Playing: 218" at bounding box center [222, 390] width 94 height 24
click at [309, 397] on div "21.8%" at bounding box center [680, 390] width 806 height 24
